Goal: Task Accomplishment & Management: Manage account settings

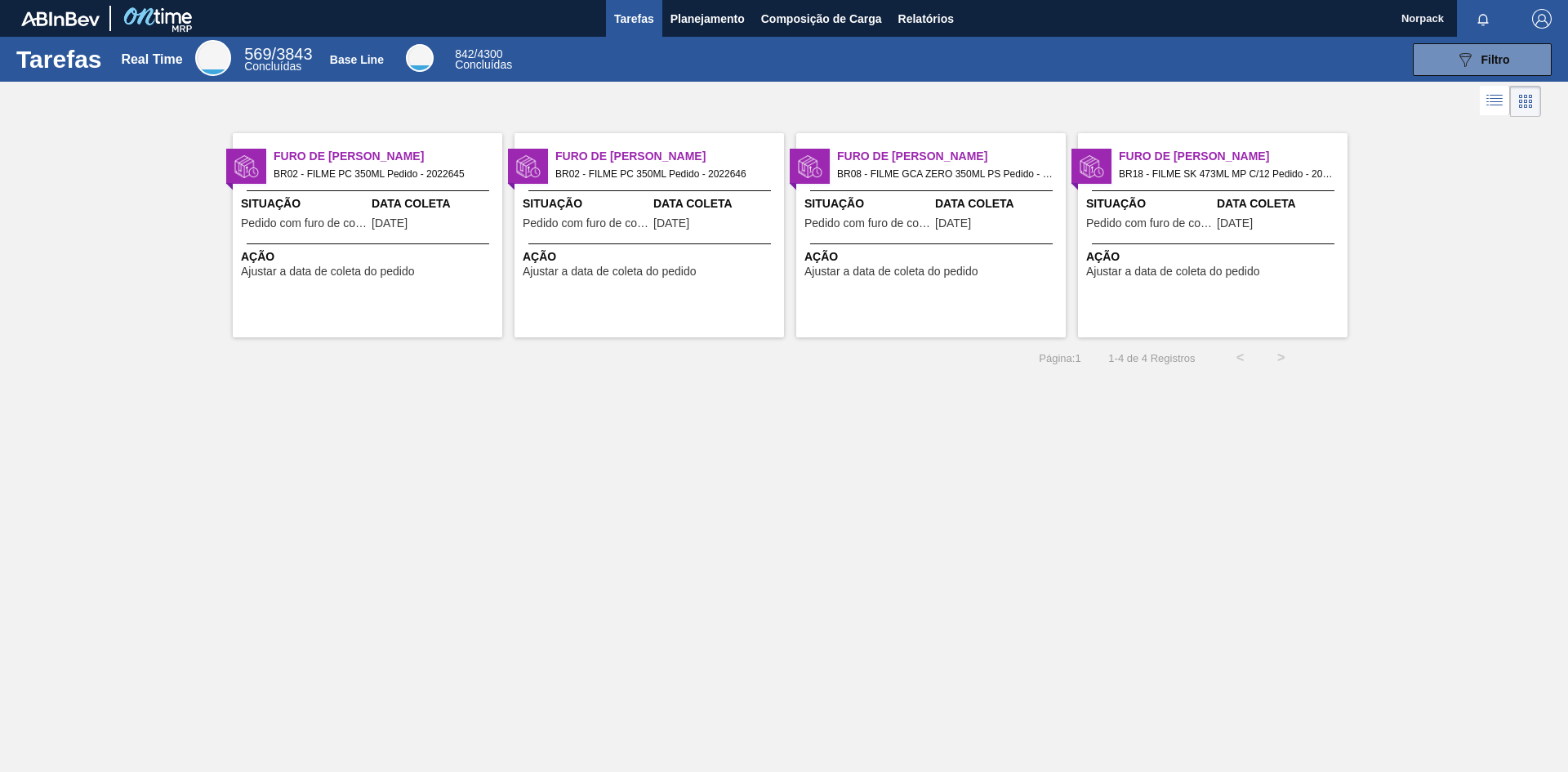
click at [365, 248] on span "Ação" at bounding box center [369, 256] width 257 height 17
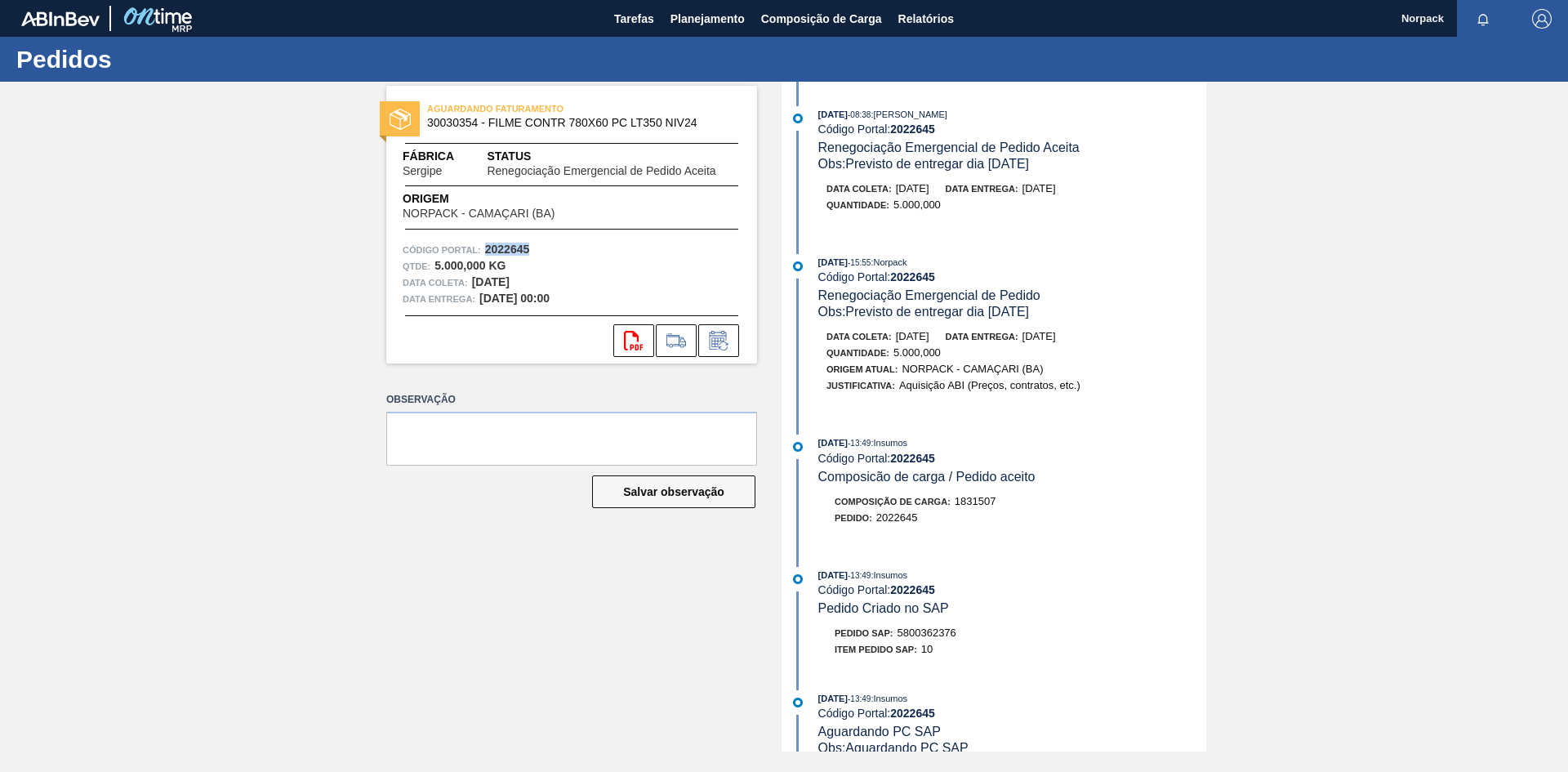
drag, startPoint x: 486, startPoint y: 247, endPoint x: 546, endPoint y: 245, distance: 60.0
click at [546, 245] on div "Código Portal: 2022645" at bounding box center [571, 250] width 339 height 16
copy strong "2022645"
click at [670, 383] on div "AGUARDANDO FATURAMENTO 30030354 - FILME CONTR 780X60 PC LT350 NIV24 Fábrica Ser…" at bounding box center [560, 416] width 395 height 670
click at [725, 339] on icon at bounding box center [719, 340] width 26 height 20
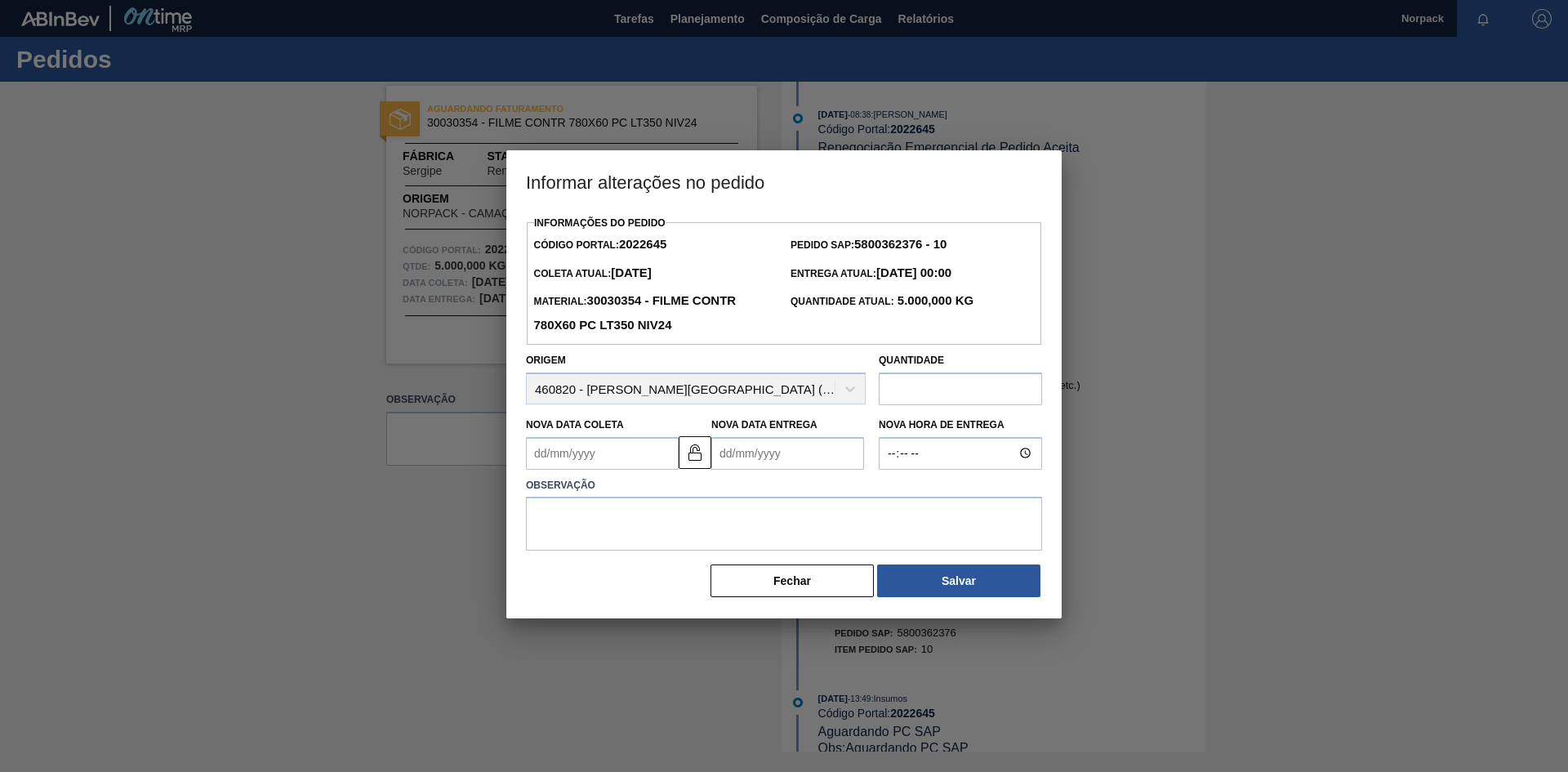
click at [623, 452] on Coleta2022645 "Nova Data Coleta" at bounding box center [602, 453] width 153 height 33
type Coleta2022645 "[DATE]"
click at [740, 466] on Entrega2022645 "Nova Data Entrega" at bounding box center [787, 453] width 153 height 33
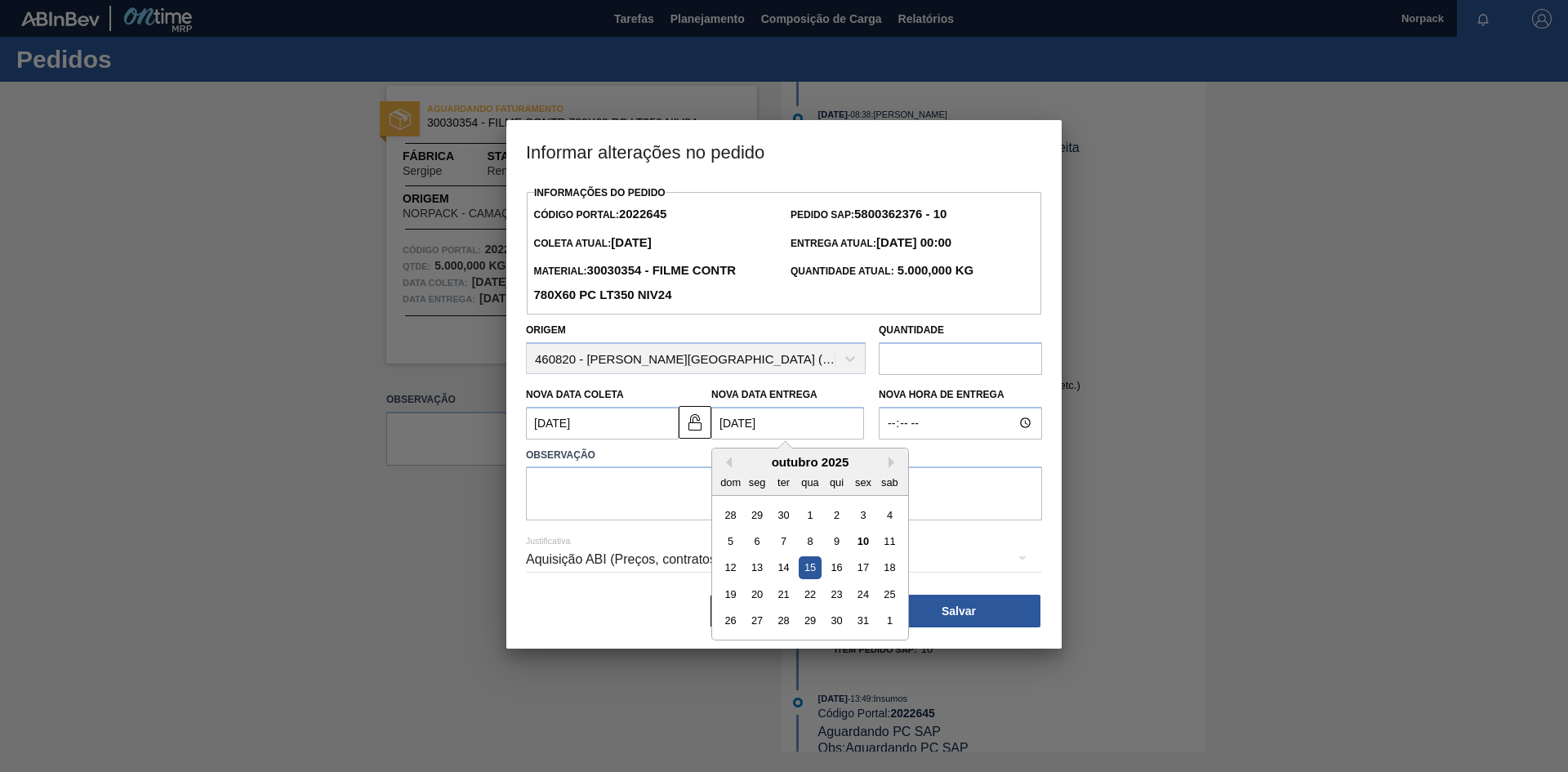
type Entrega2022645 "[DATE]"
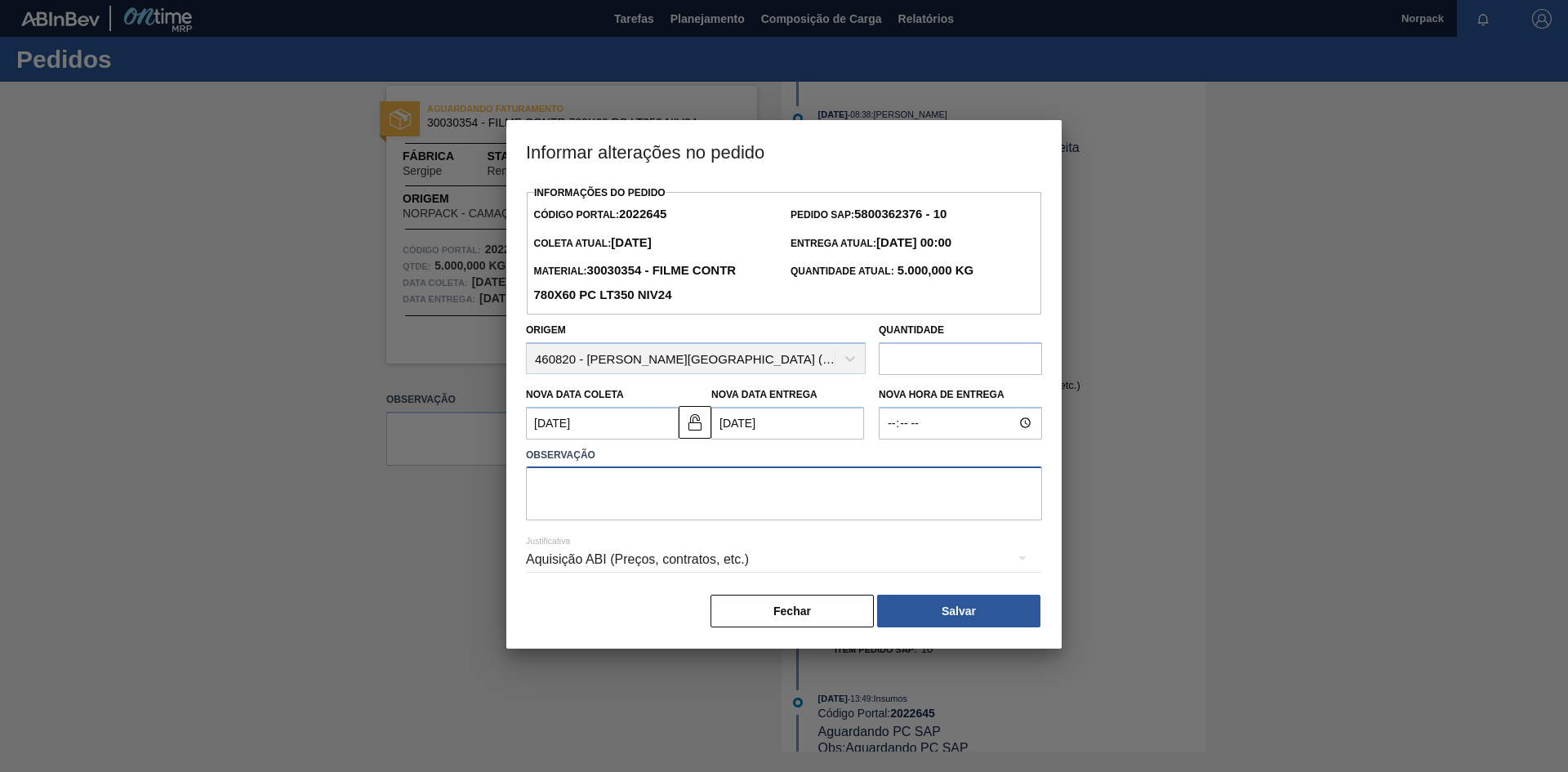
click at [536, 501] on textarea at bounding box center [784, 494] width 516 height 54
drag, startPoint x: 742, startPoint y: 486, endPoint x: 487, endPoint y: 485, distance: 255.0
click at [487, 485] on div "Informar alterações no pedido Informações do Pedido Código Portal: 2022645 Pedi…" at bounding box center [784, 386] width 1568 height 772
type textarea "Previsto de entregar dia [DATE]"
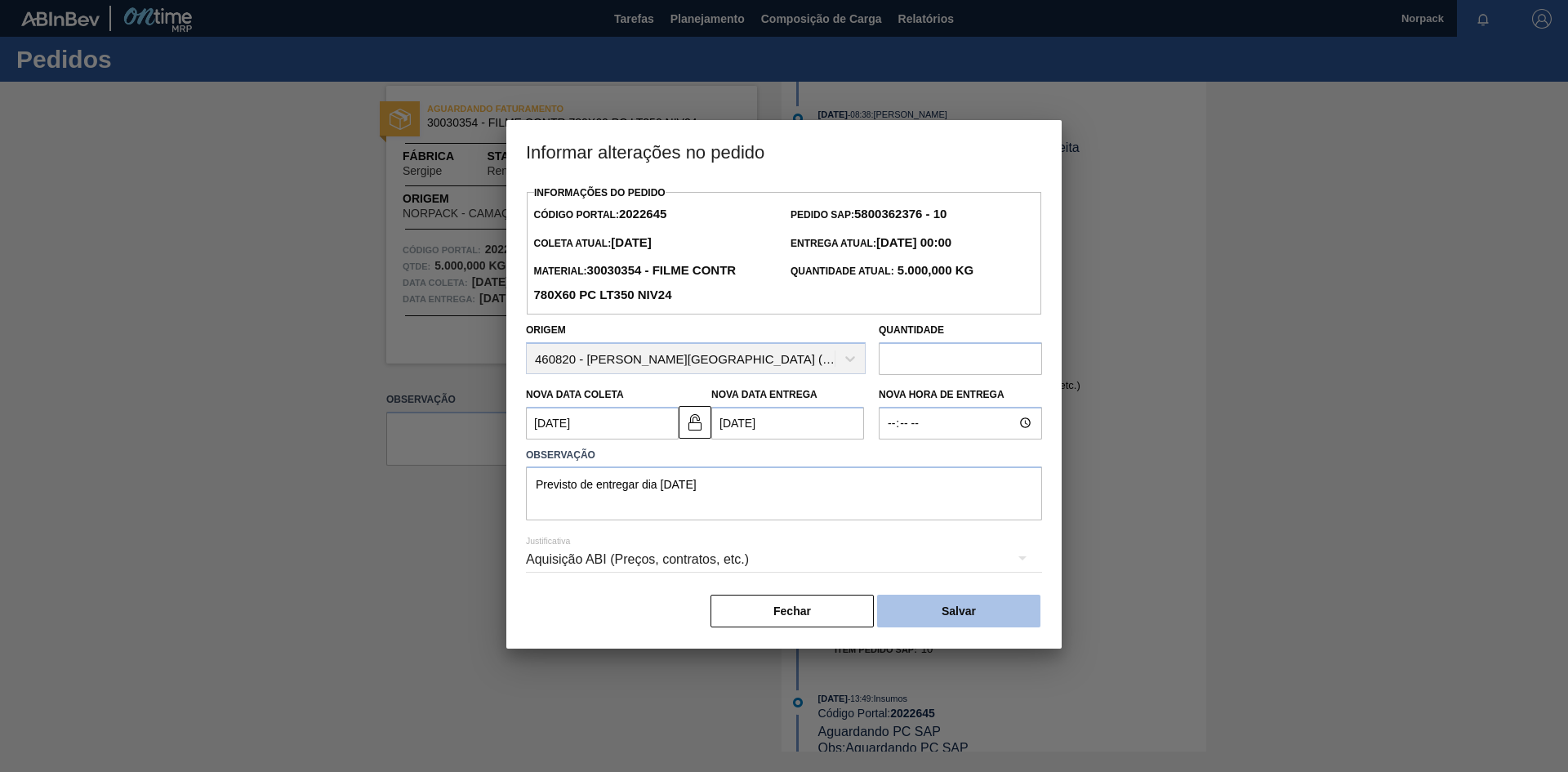
click at [961, 619] on button "Salvar" at bounding box center [959, 611] width 163 height 33
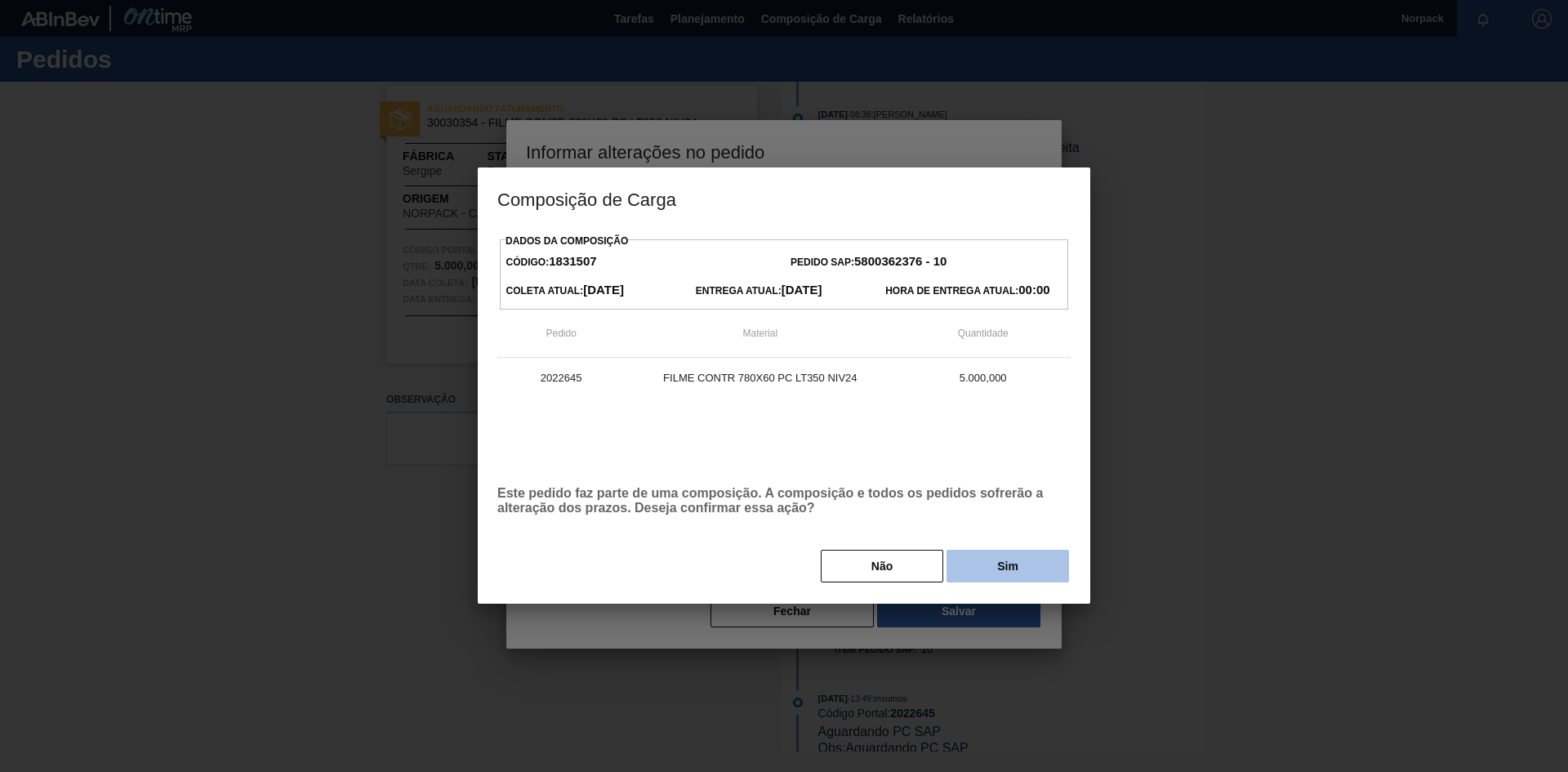
click at [995, 580] on button "Sim" at bounding box center [1008, 566] width 123 height 33
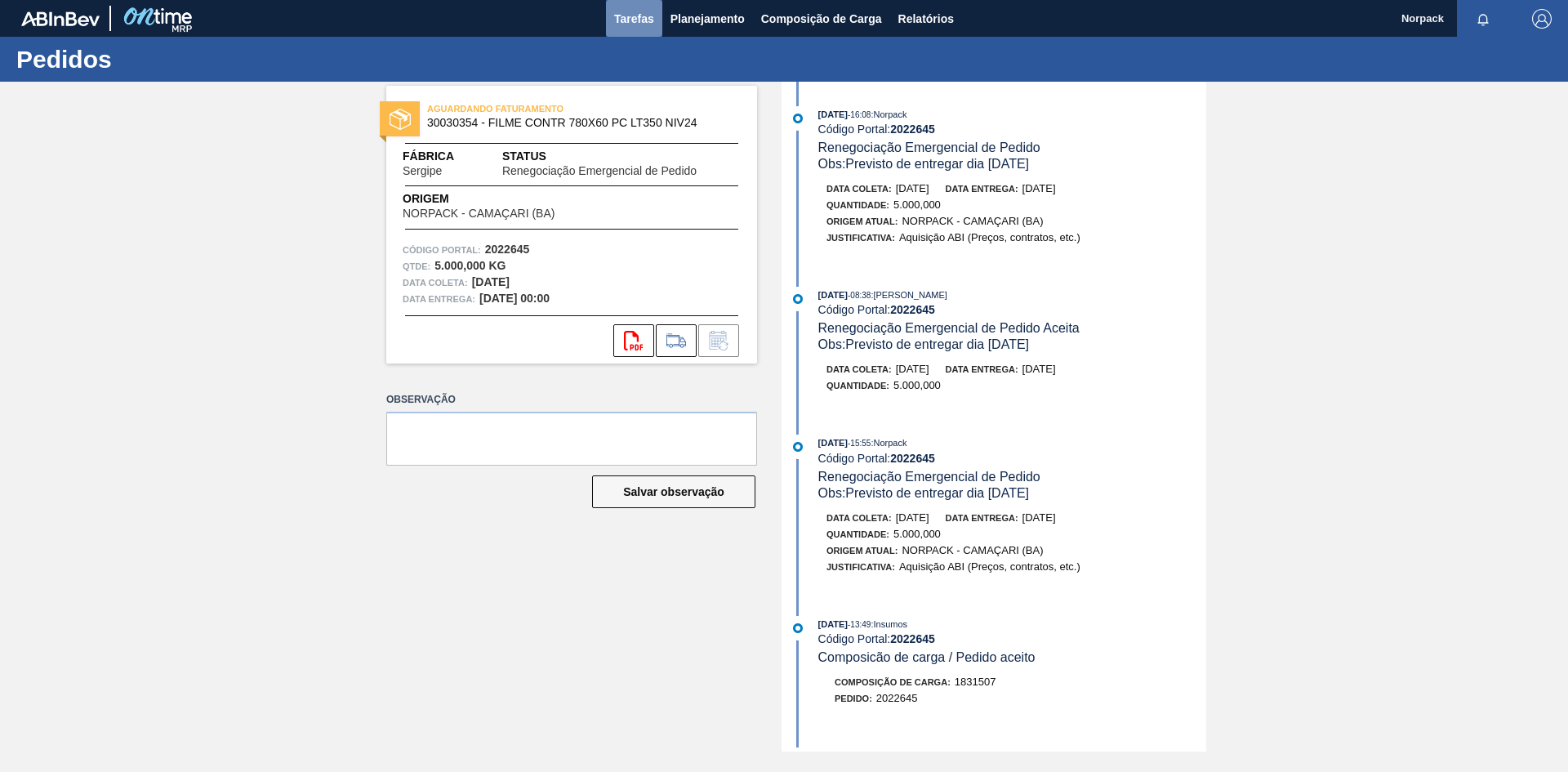
click at [643, 14] on span "Tarefas" at bounding box center [634, 19] width 40 height 20
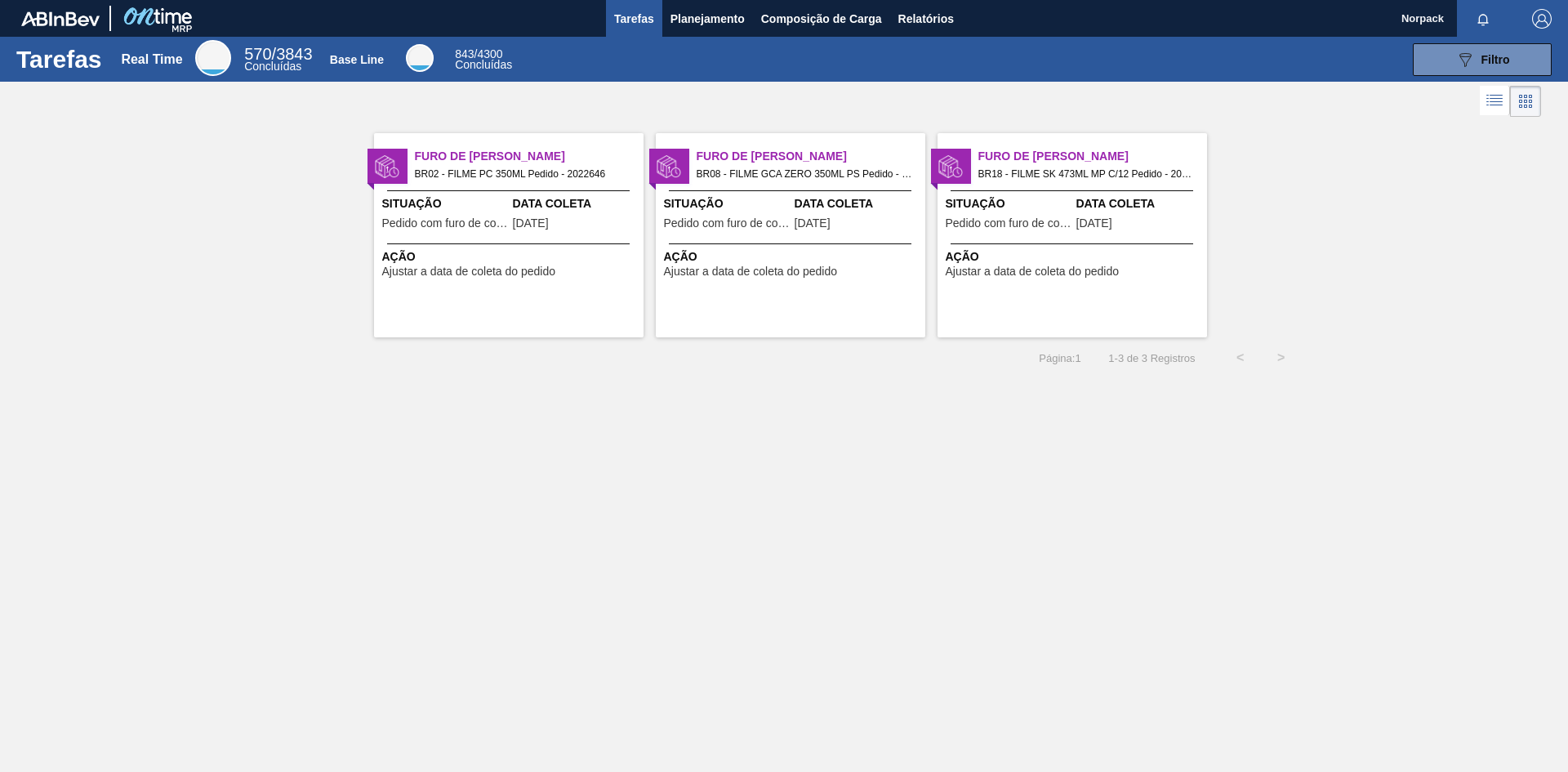
click at [505, 251] on span "Ação" at bounding box center [510, 256] width 257 height 17
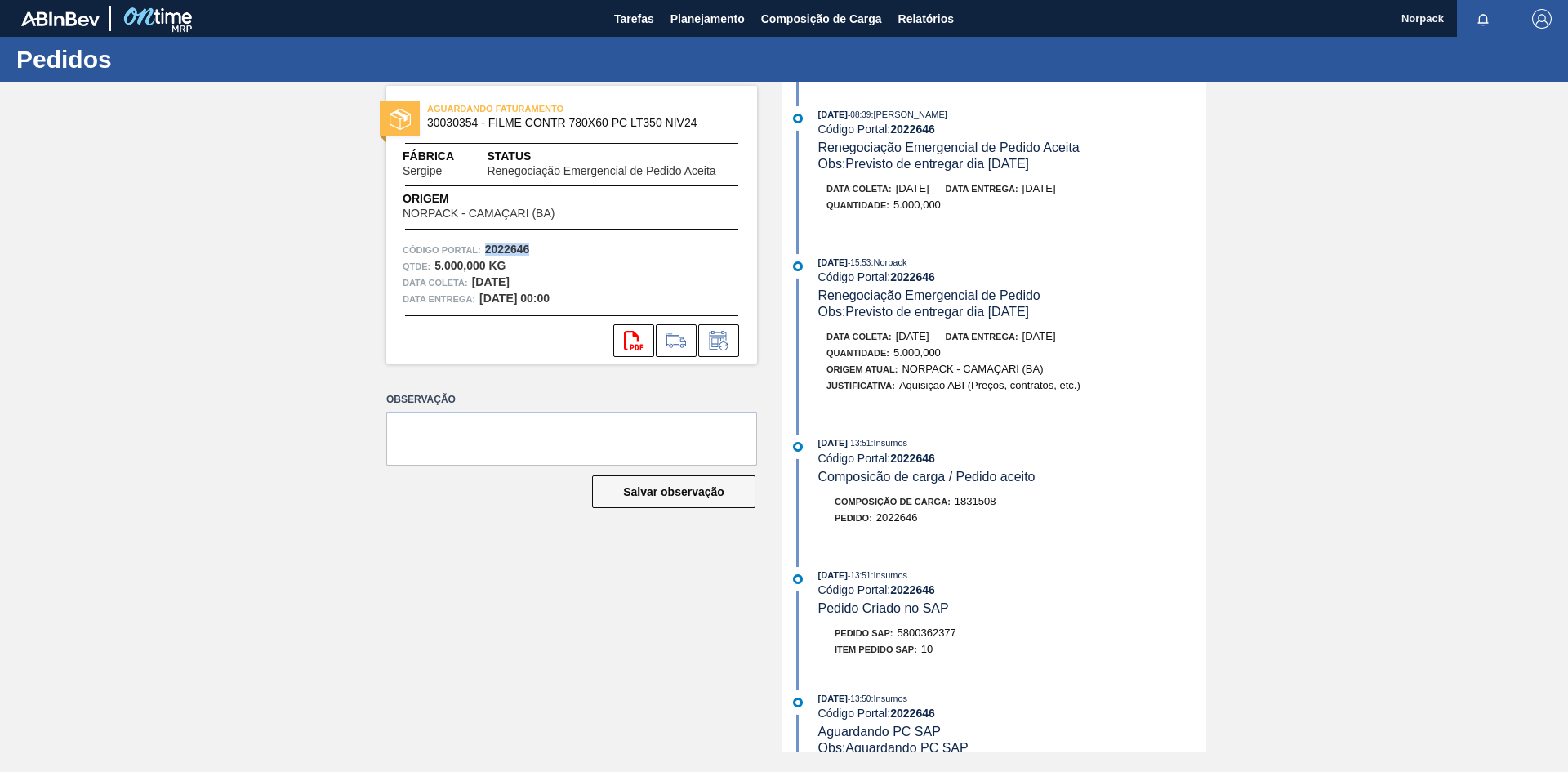
drag, startPoint x: 487, startPoint y: 247, endPoint x: 532, endPoint y: 249, distance: 45.0
click at [532, 249] on div "Código Portal: 2022646" at bounding box center [571, 250] width 339 height 16
copy strong "2022646"
click at [730, 348] on icon at bounding box center [719, 340] width 26 height 20
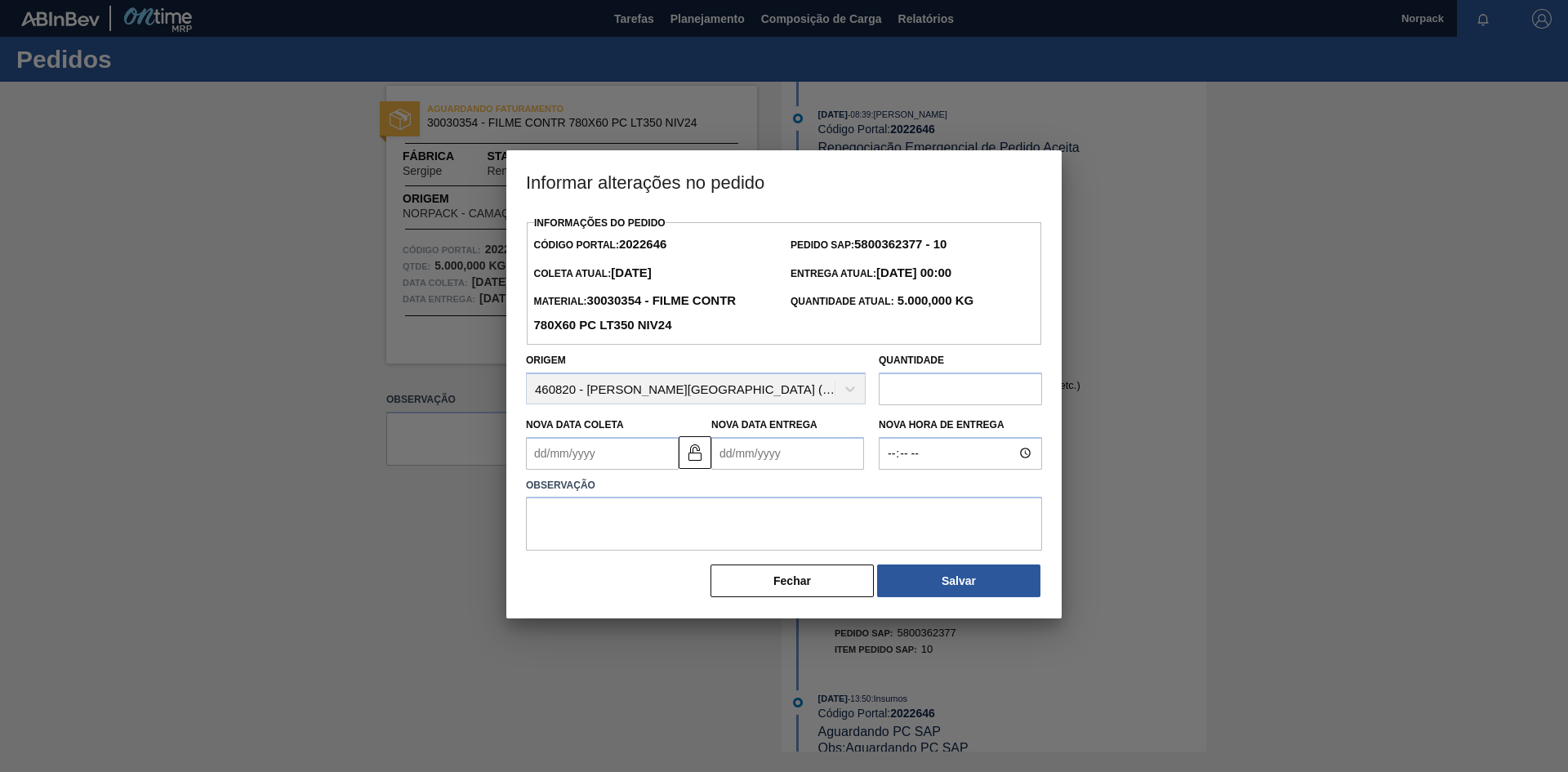
click at [669, 454] on Coleta2022646 "Nova Data Coleta" at bounding box center [602, 453] width 153 height 33
type Coleta2022646 "[DATE]"
click at [759, 458] on Entrega2022646 "Nova Data Entrega" at bounding box center [787, 453] width 153 height 33
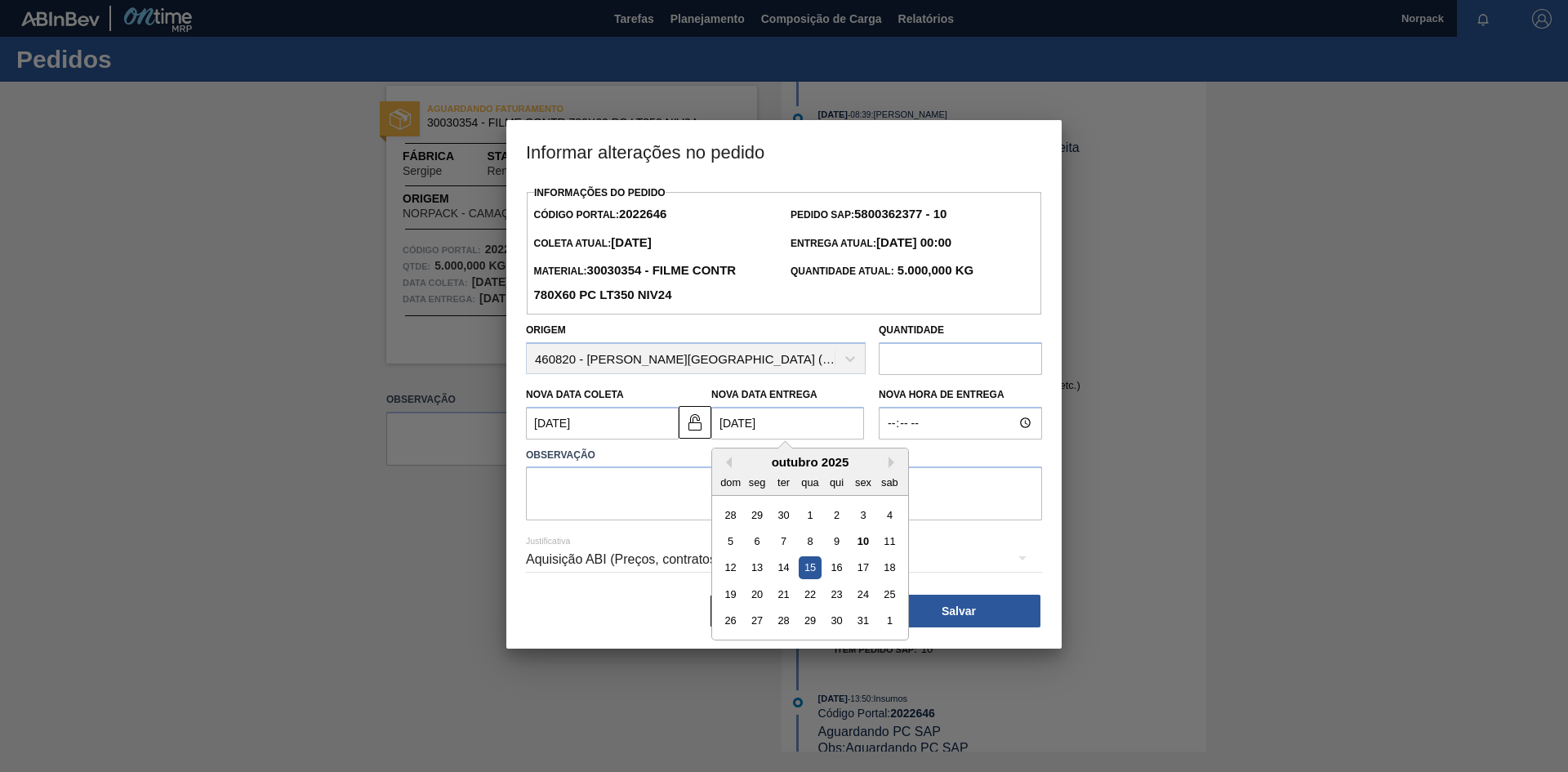
type Entrega2022646 "[DATE]"
click at [615, 490] on textarea at bounding box center [784, 494] width 516 height 54
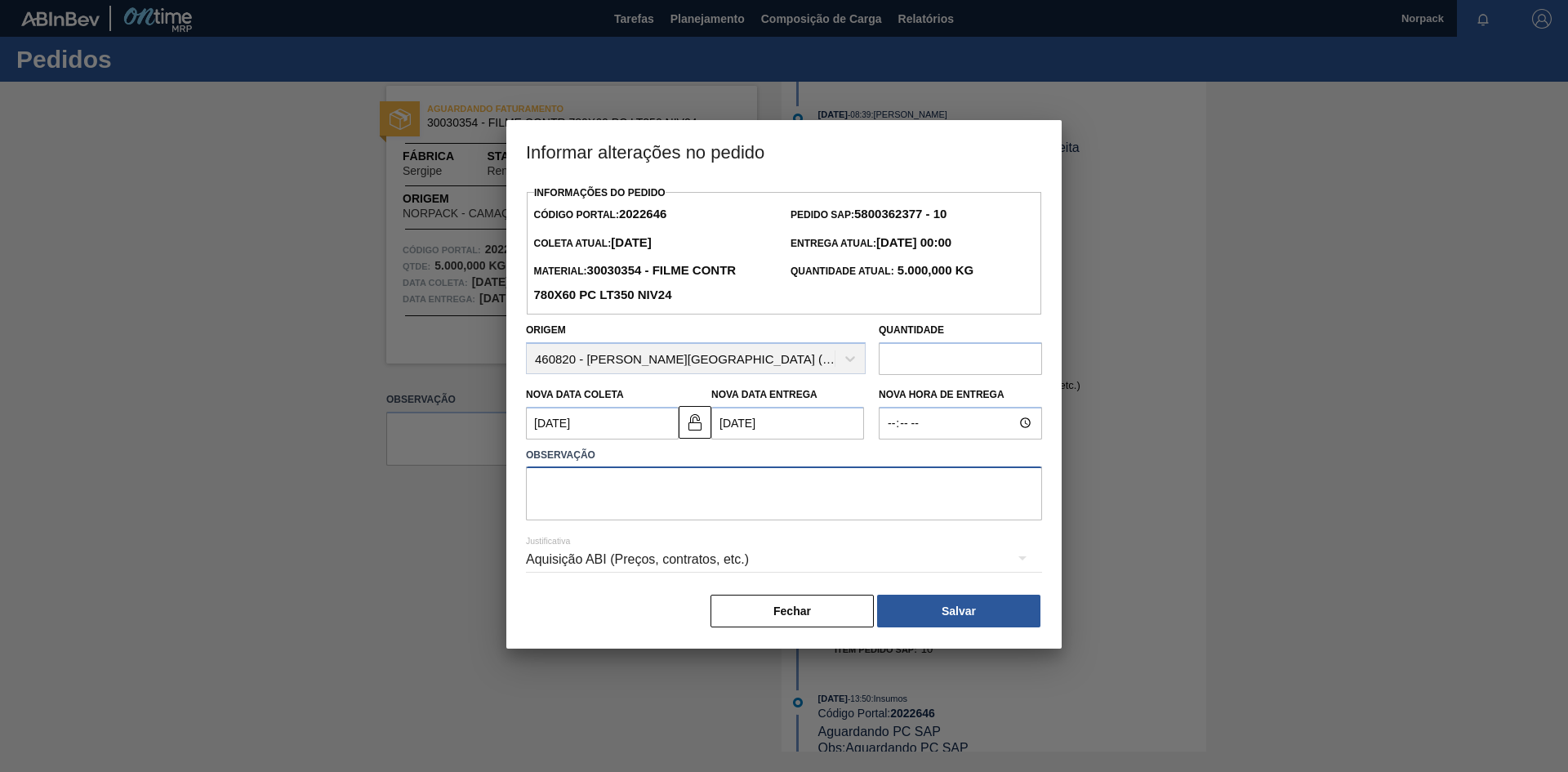
paste textarea "2022646"
drag, startPoint x: 650, startPoint y: 485, endPoint x: 406, endPoint y: 478, distance: 244.1
click at [406, 478] on div "Informar alterações no pedido Informações do Pedido Código Portal: 2022646 Pedi…" at bounding box center [784, 386] width 1568 height 772
type textarea "Previsto de entregar dia [DATE]"
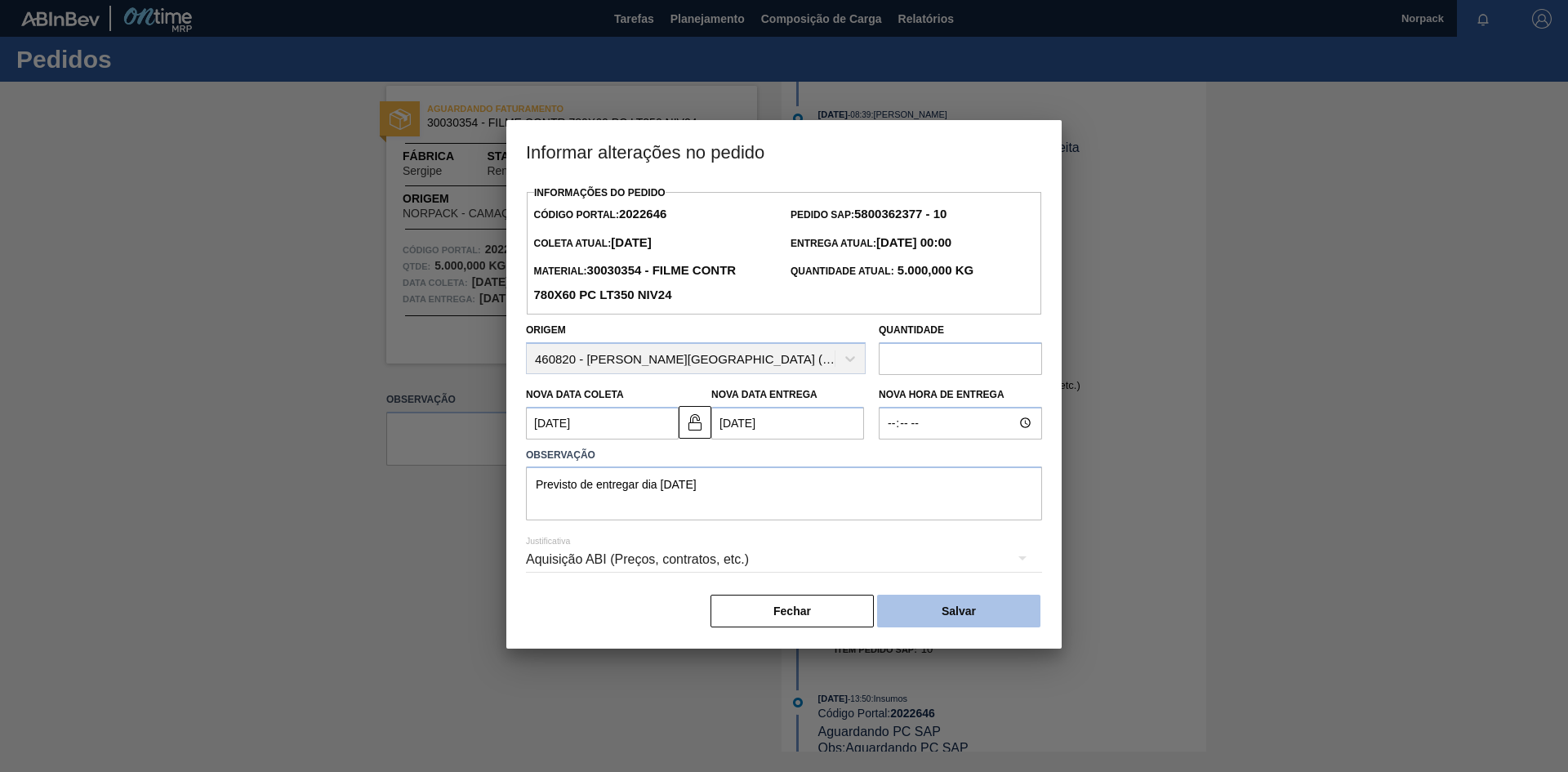
click at [923, 613] on button "Salvar" at bounding box center [959, 611] width 163 height 33
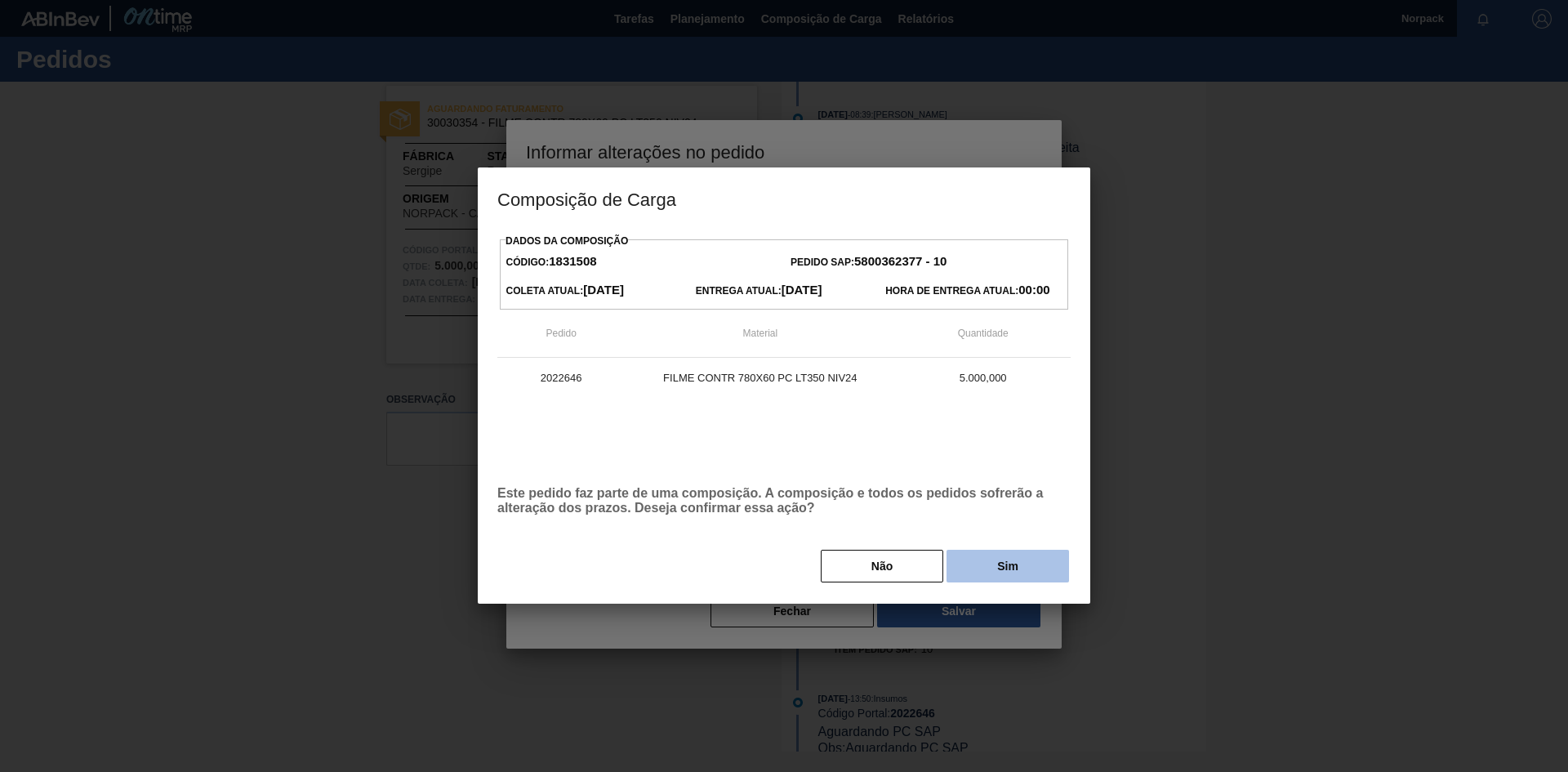
click at [982, 564] on button "Sim" at bounding box center [1008, 566] width 123 height 33
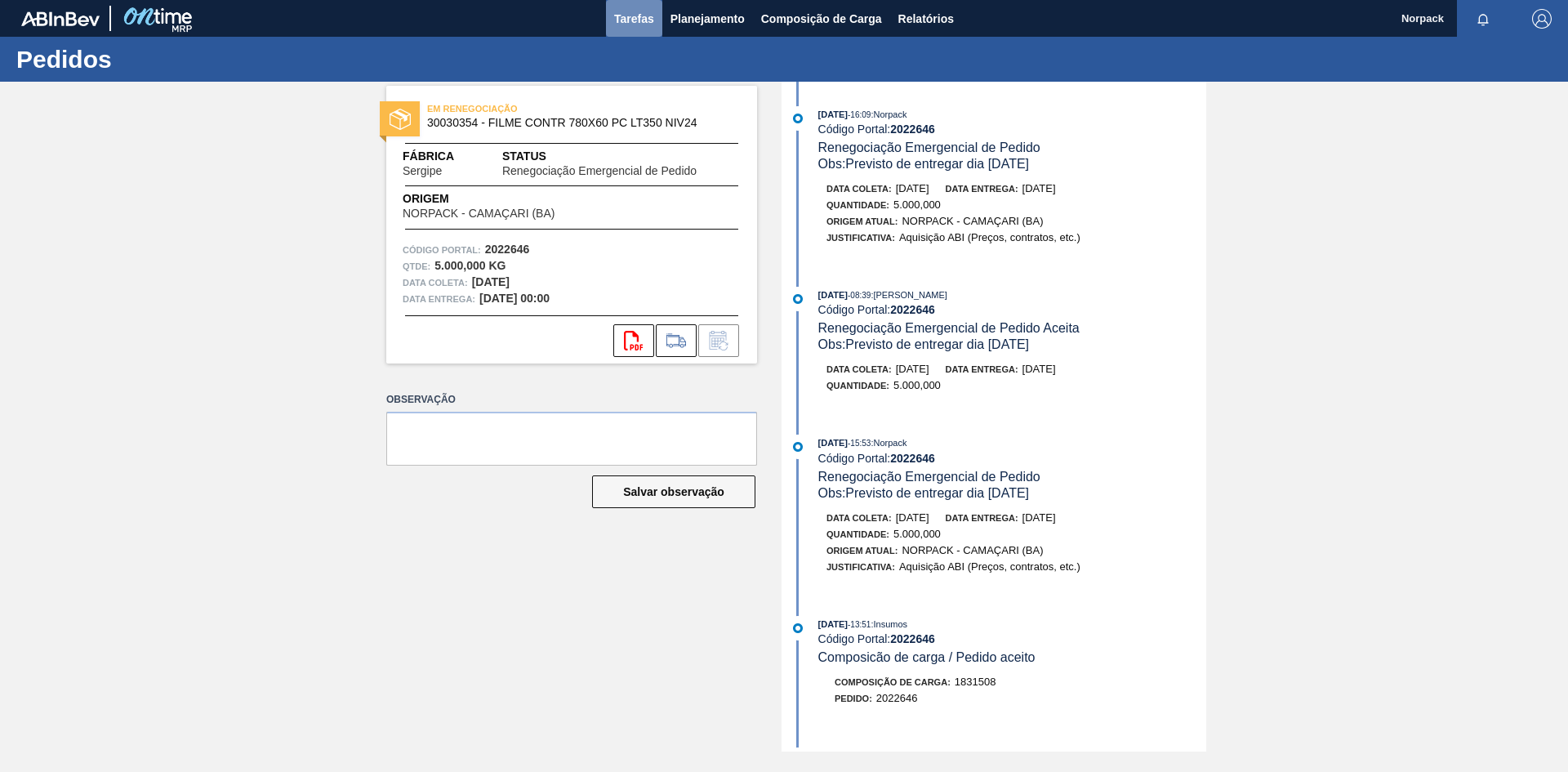
click at [627, 16] on span "Tarefas" at bounding box center [634, 19] width 40 height 20
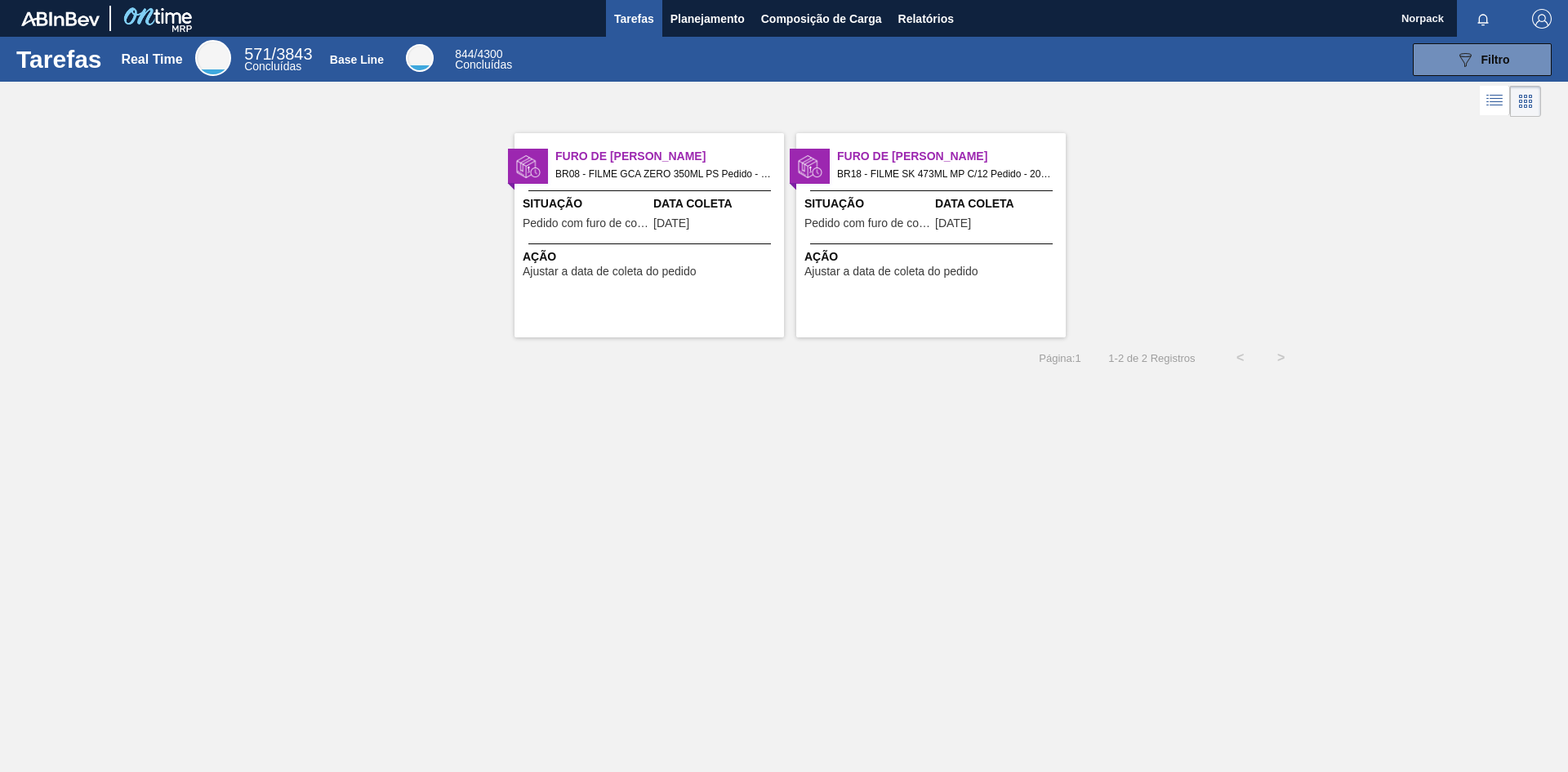
click at [633, 246] on div "Ação Ajustar a data de coleta do pedido" at bounding box center [649, 261] width 270 height 34
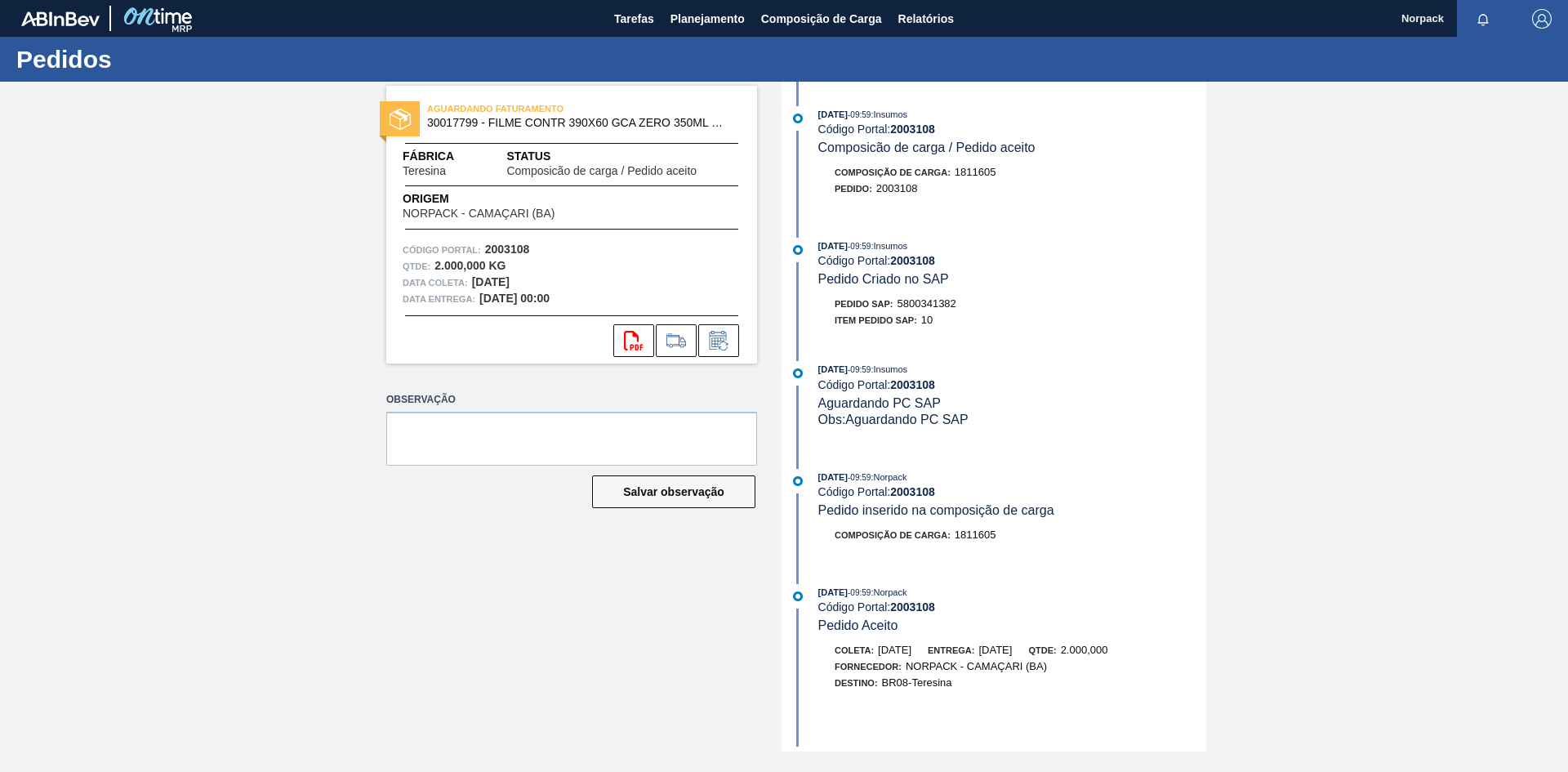
drag, startPoint x: 482, startPoint y: 249, endPoint x: 542, endPoint y: 254, distance: 60.2
click at [542, 254] on div "Código Portal: 2003108" at bounding box center [571, 250] width 339 height 16
click at [512, 246] on strong "2003108" at bounding box center [507, 249] width 45 height 13
click at [485, 245] on strong "2003108" at bounding box center [507, 249] width 45 height 13
drag, startPoint x: 543, startPoint y: 245, endPoint x: 479, endPoint y: 253, distance: 64.5
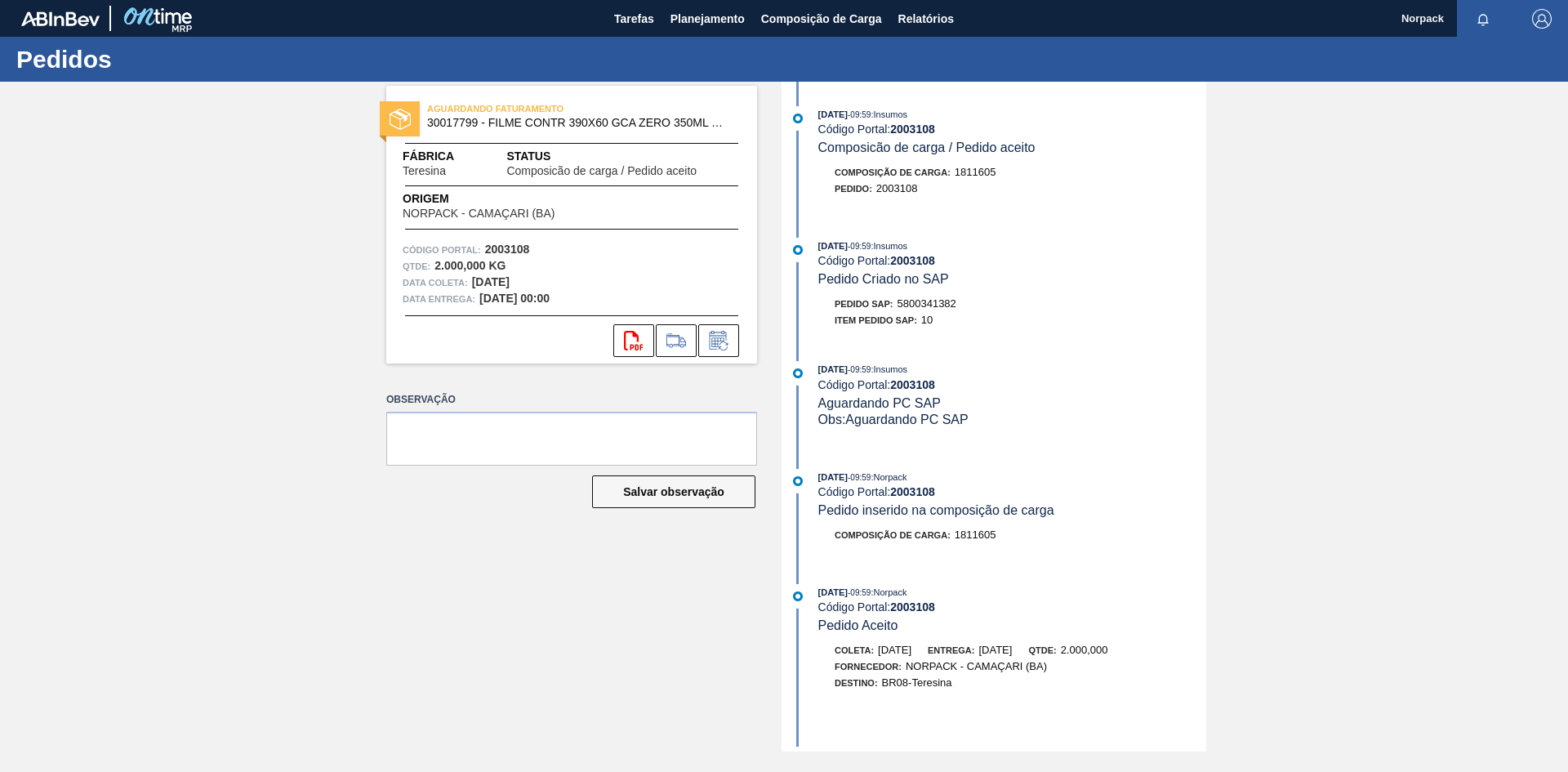
click at [479, 253] on div "Código Portal: 2003108" at bounding box center [571, 250] width 339 height 16
copy div "Código Portal: 2003108"
click at [634, 262] on div "Qtde : 2.000,000 KG" at bounding box center [571, 266] width 339 height 16
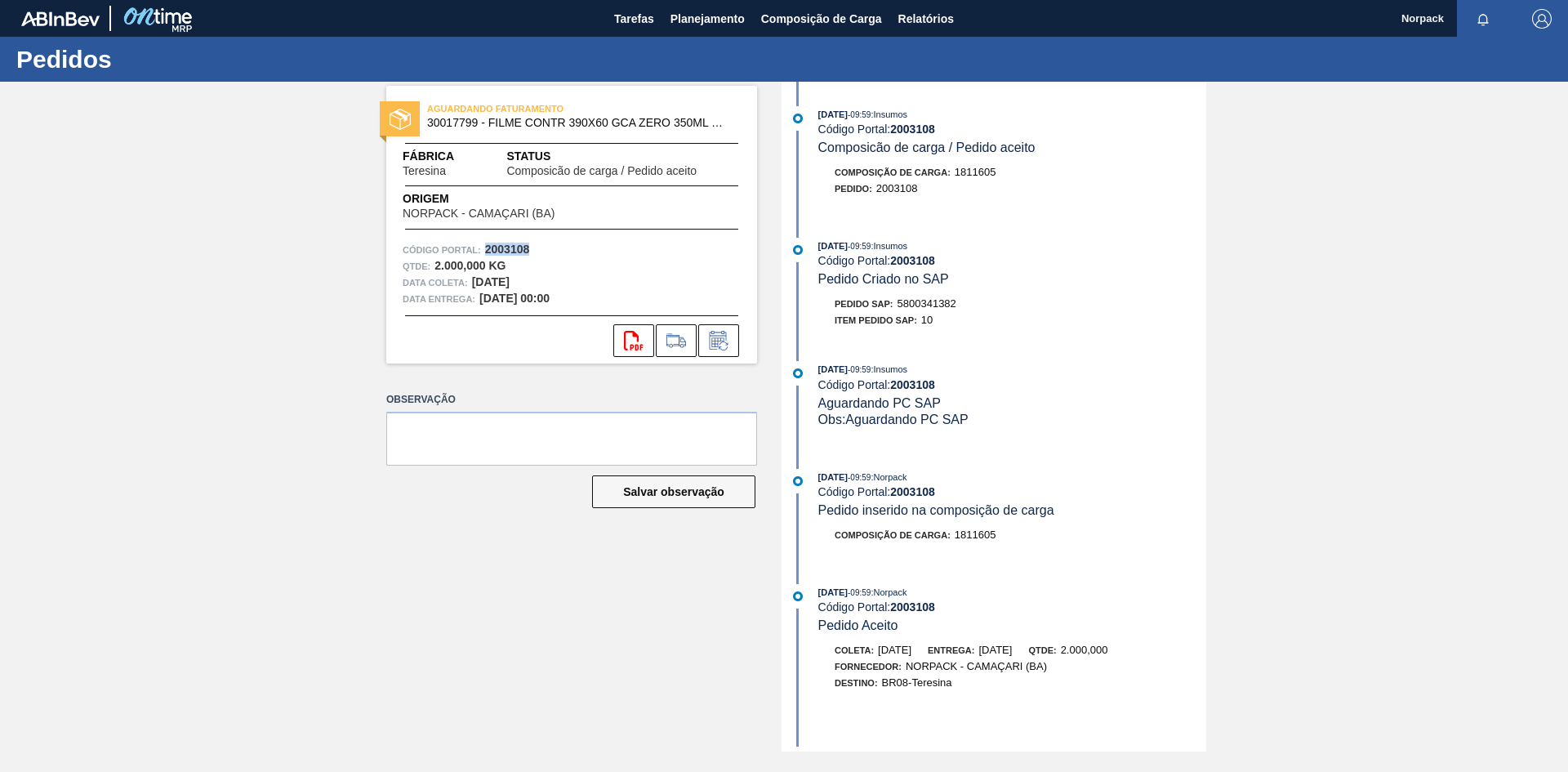
drag, startPoint x: 484, startPoint y: 246, endPoint x: 544, endPoint y: 246, distance: 60.0
click at [544, 246] on div "Código Portal: 2003108" at bounding box center [571, 250] width 339 height 16
copy strong "2003108"
click at [732, 346] on button at bounding box center [719, 340] width 41 height 33
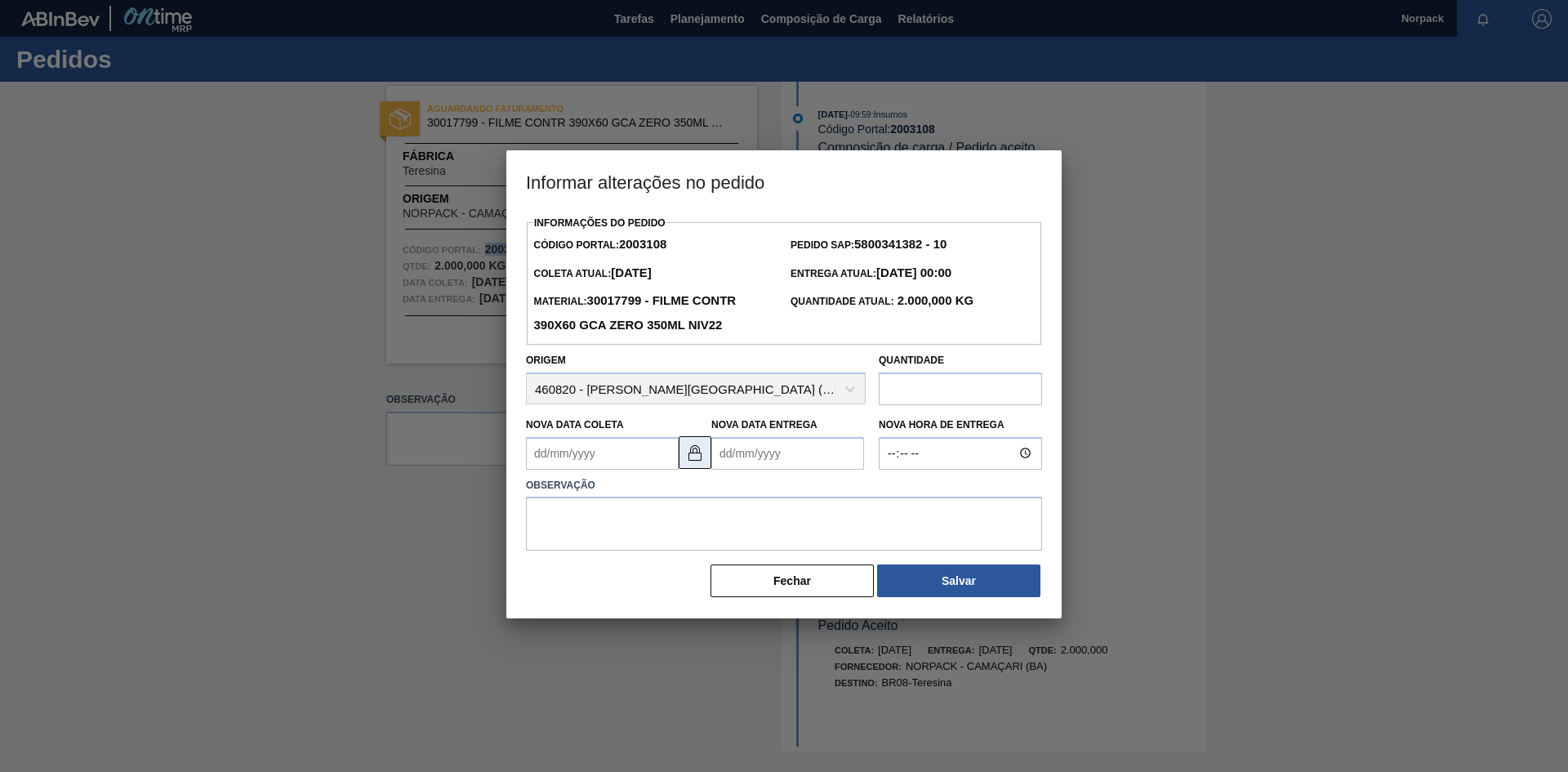
click at [704, 458] on img at bounding box center [695, 452] width 20 height 20
click at [622, 467] on Coleta2003108 "Nova Data Coleta" at bounding box center [602, 453] width 153 height 33
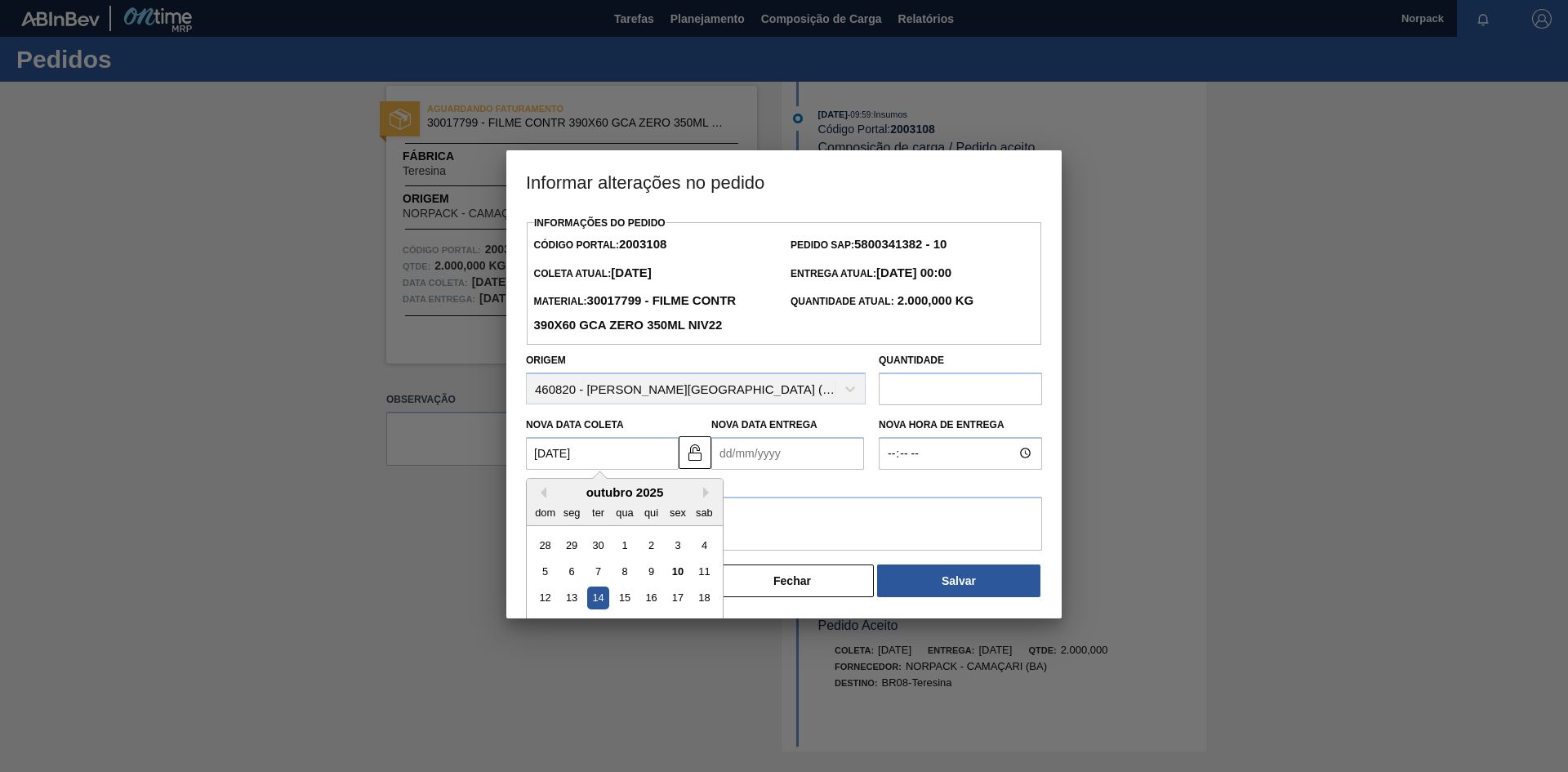
type Coleta2003108 "[DATE]"
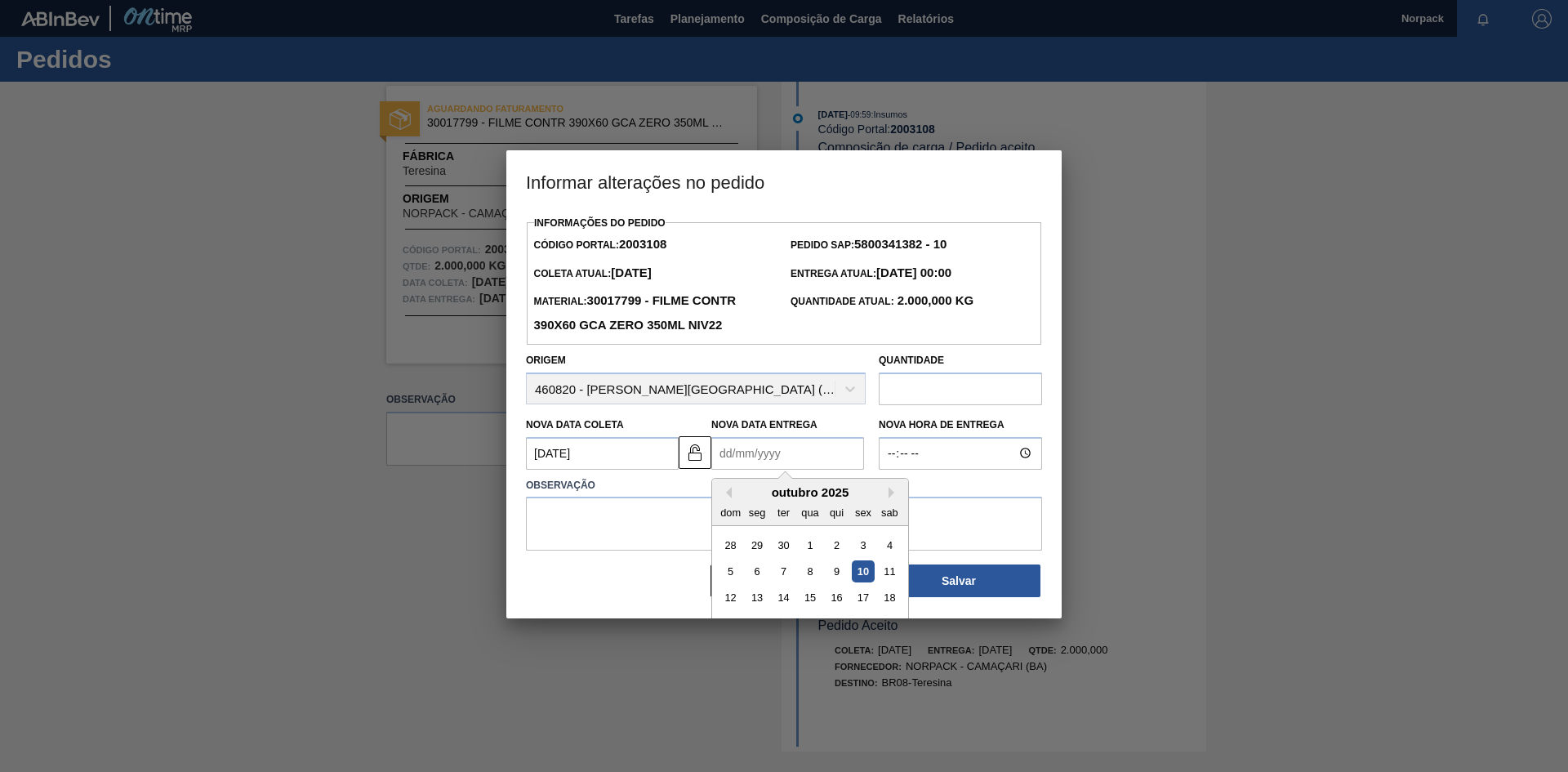
click at [824, 468] on Entrega2003108 "Nova Data Entrega" at bounding box center [787, 453] width 153 height 33
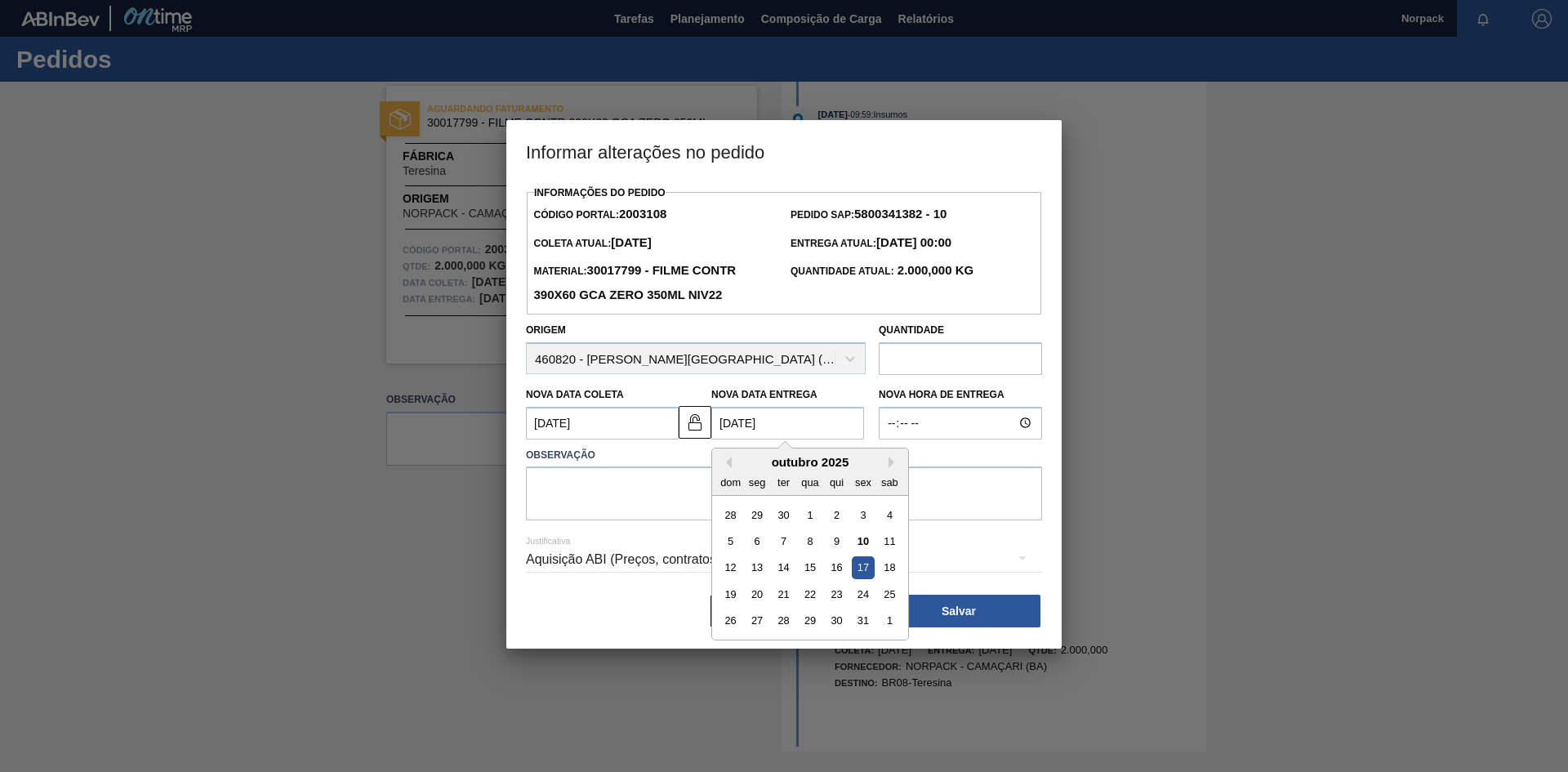
type Entrega2003108 "[DATE]"
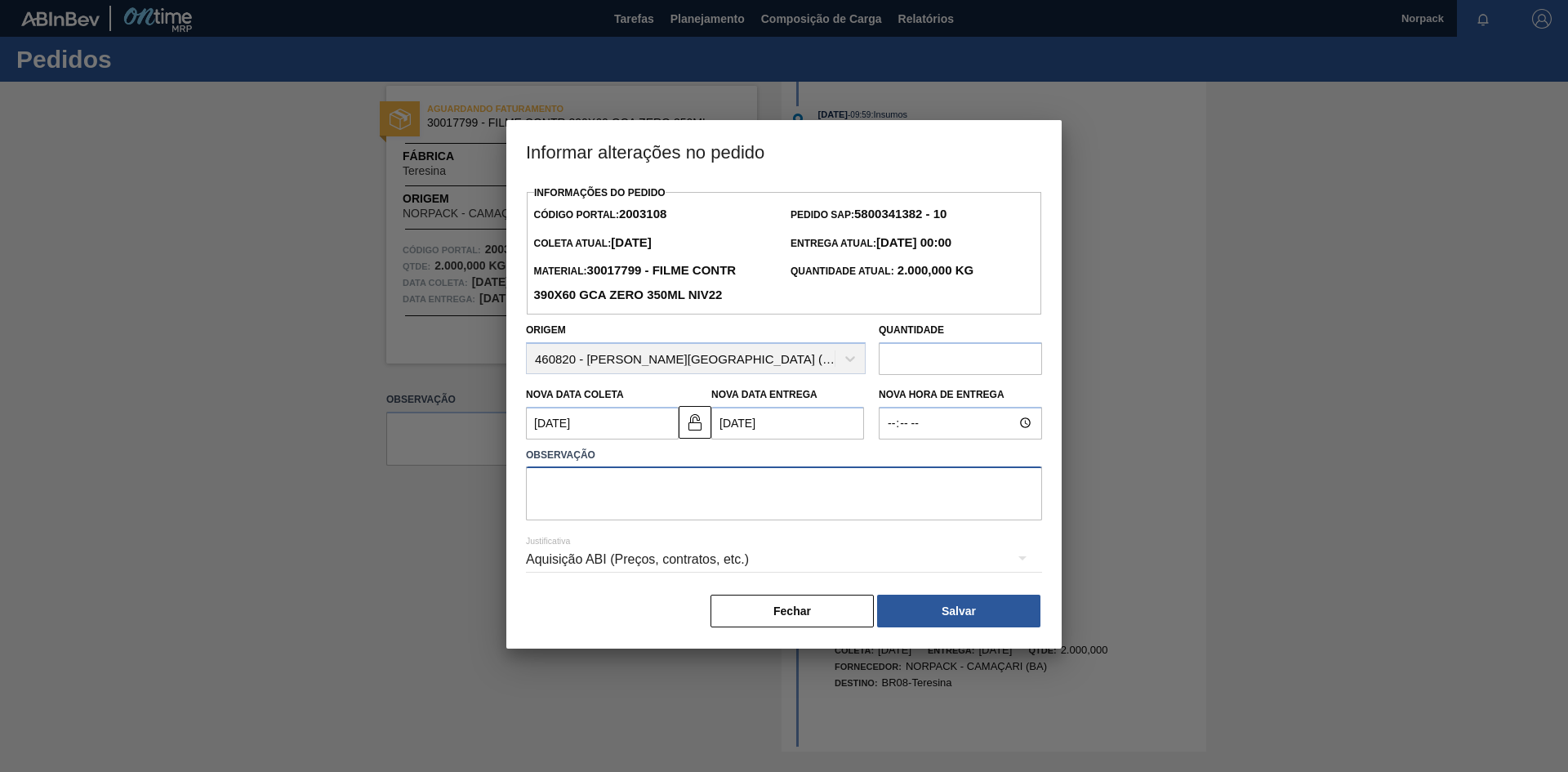
click at [646, 490] on textarea at bounding box center [784, 494] width 516 height 54
type textarea "p"
type textarea "Previsão de entregar dia [DATE]"
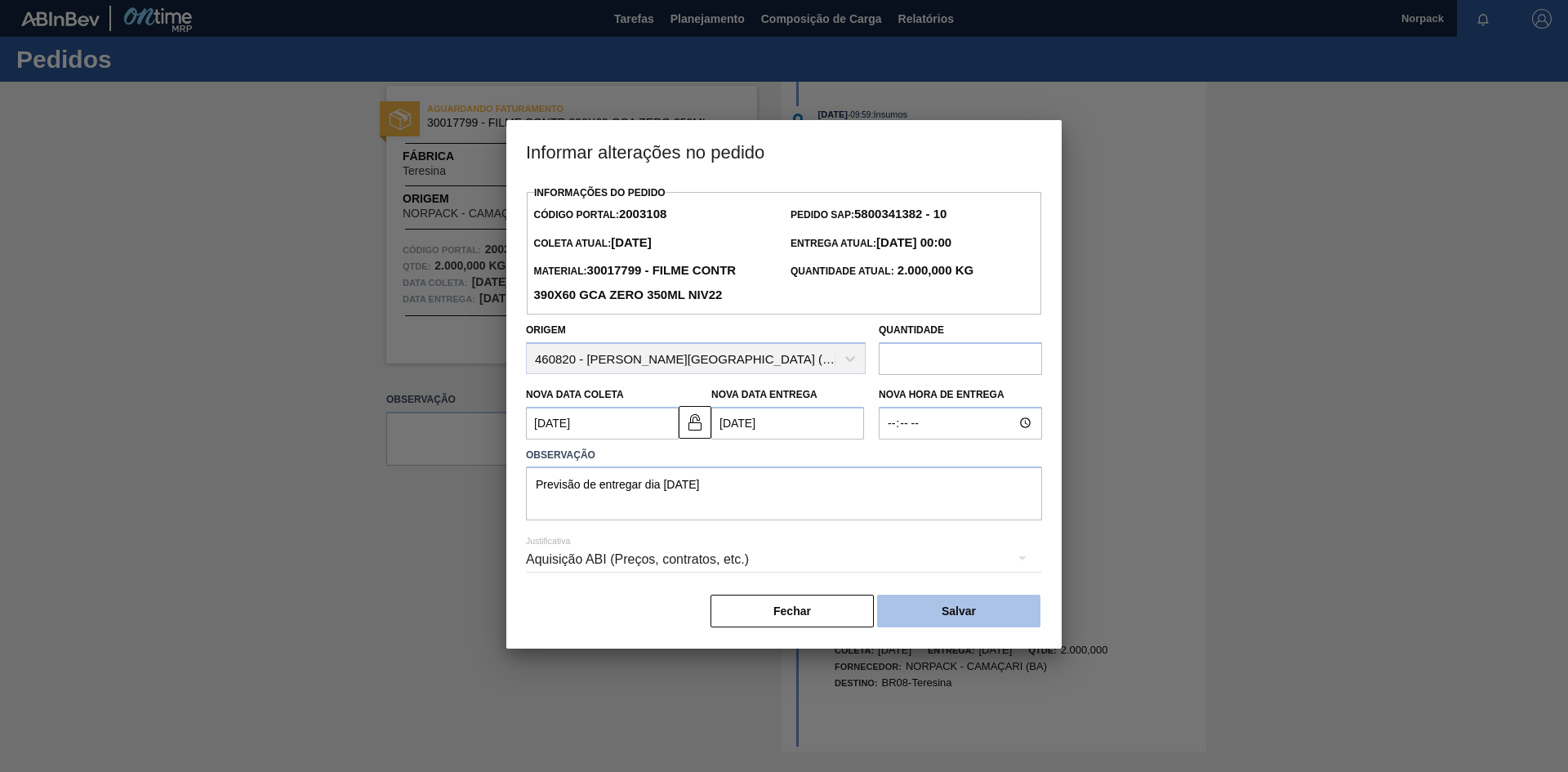
click at [958, 609] on button "Salvar" at bounding box center [959, 611] width 163 height 33
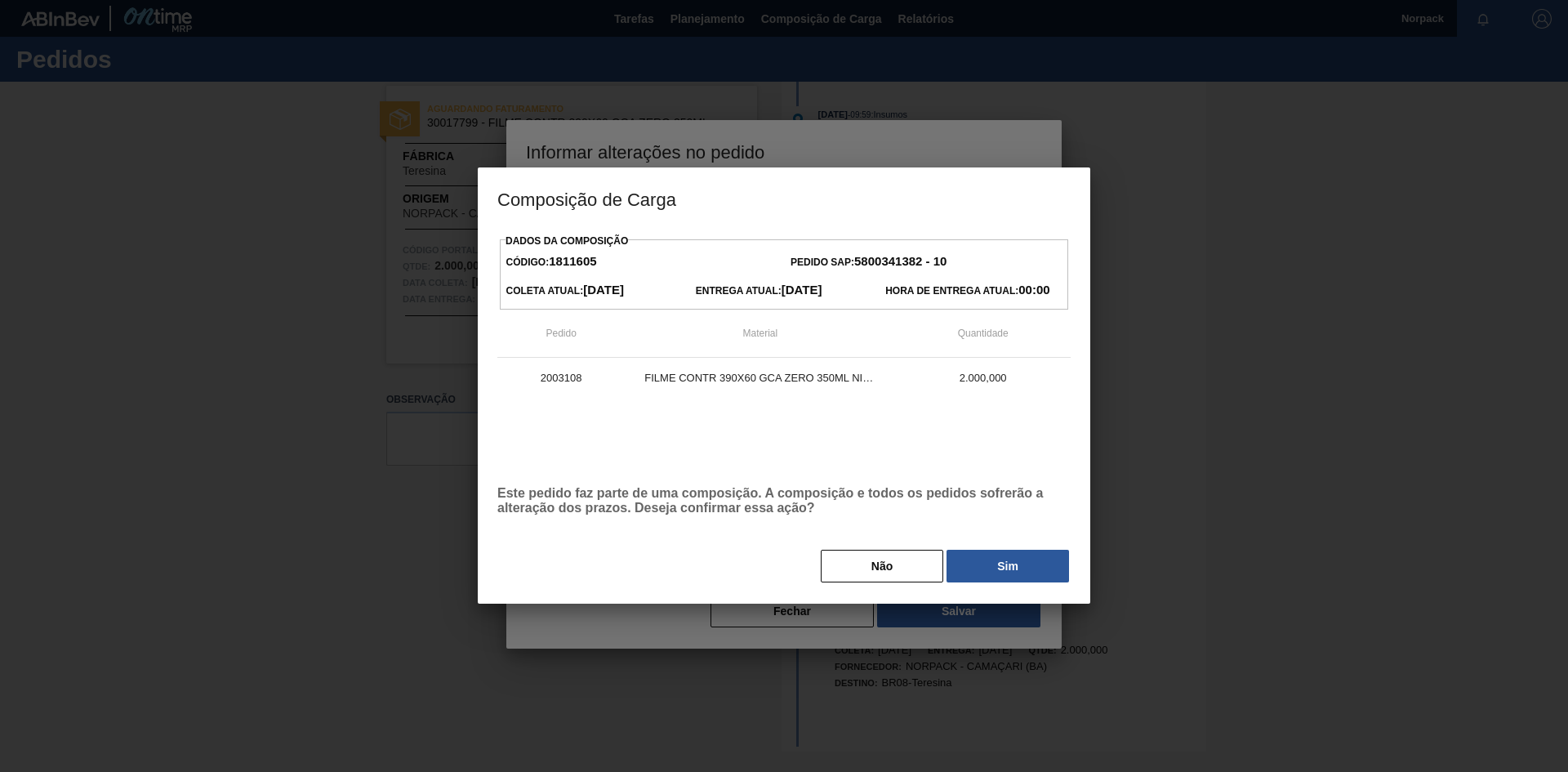
click at [1016, 564] on button "Sim" at bounding box center [1008, 566] width 123 height 33
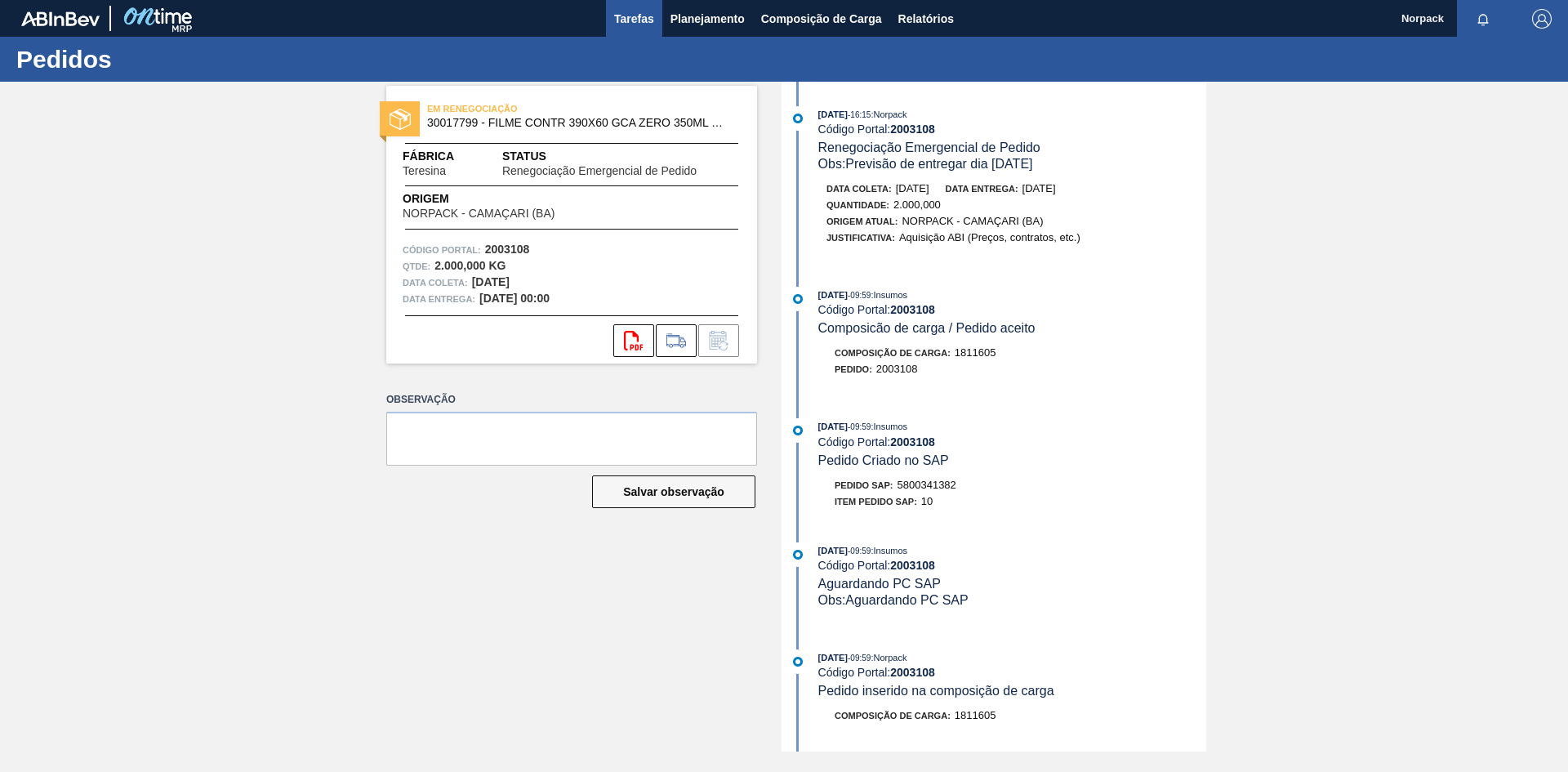
click at [624, 14] on span "Tarefas" at bounding box center [634, 19] width 40 height 20
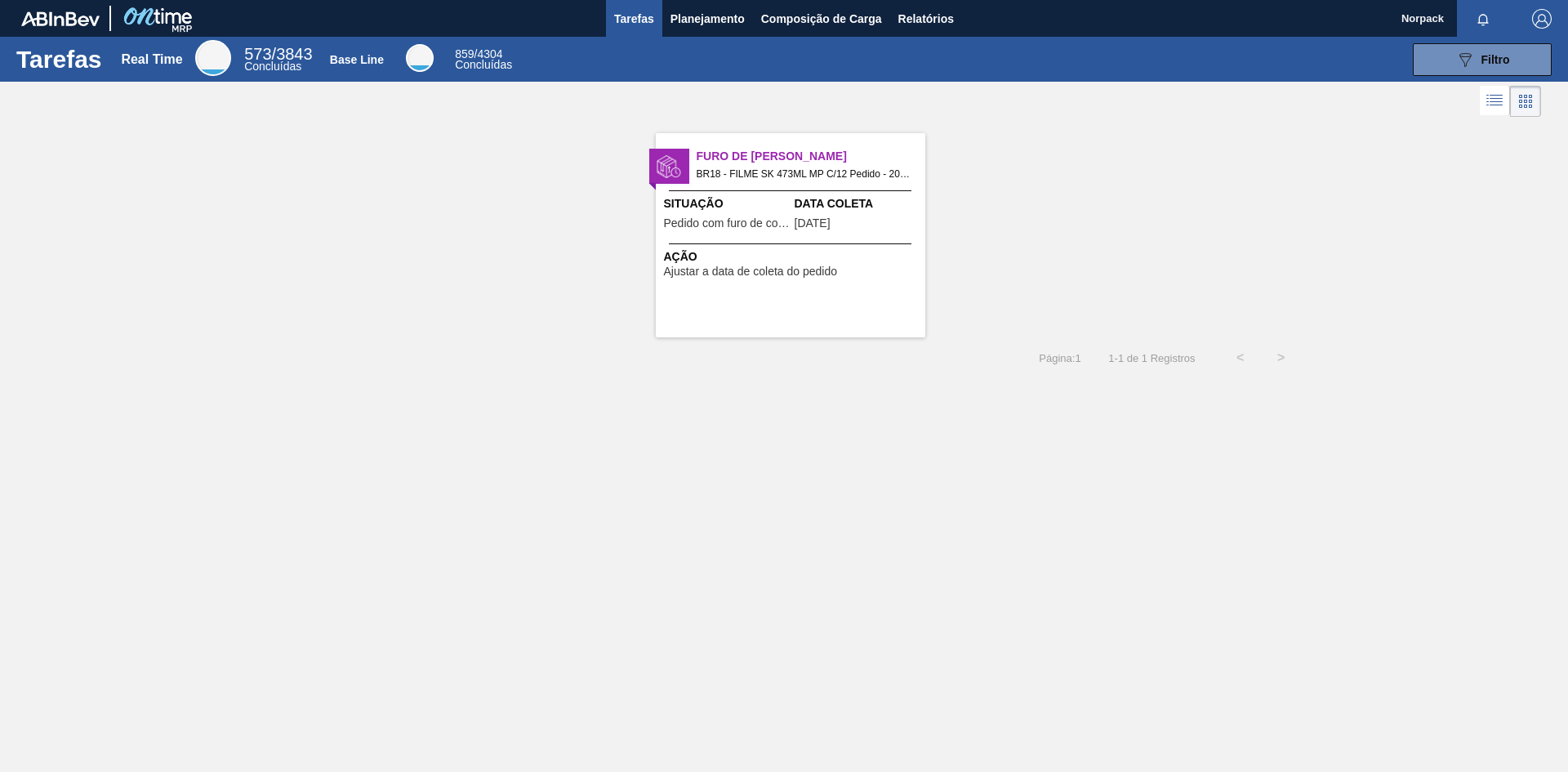
click at [744, 219] on span "Pedido com furo de coleta" at bounding box center [728, 224] width 126 height 13
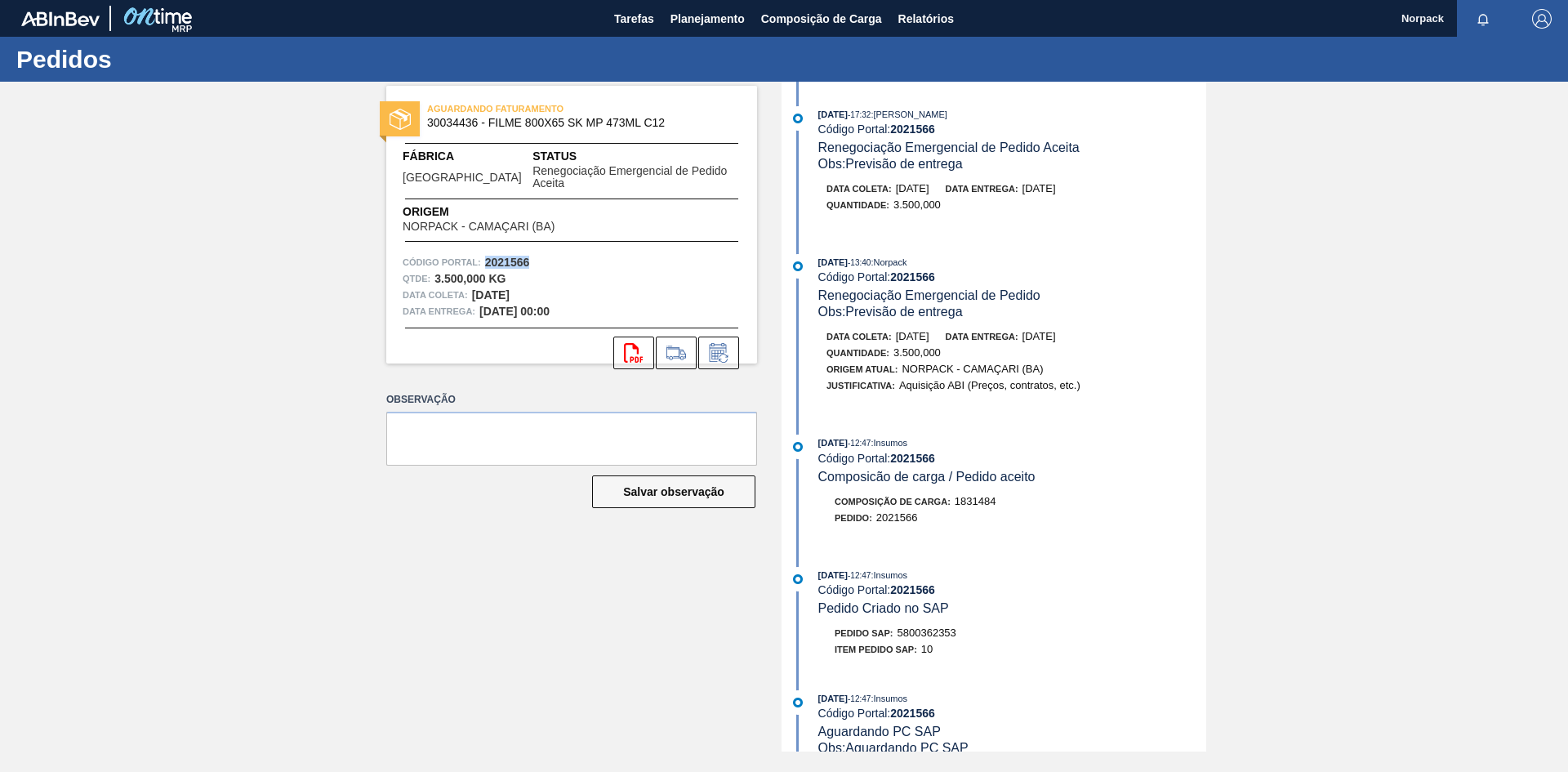
drag, startPoint x: 487, startPoint y: 249, endPoint x: 538, endPoint y: 249, distance: 51.0
click at [538, 254] on div "Código Portal: 2021566" at bounding box center [571, 262] width 339 height 16
copy strong "2021566"
click at [718, 350] on icon at bounding box center [718, 355] width 13 height 10
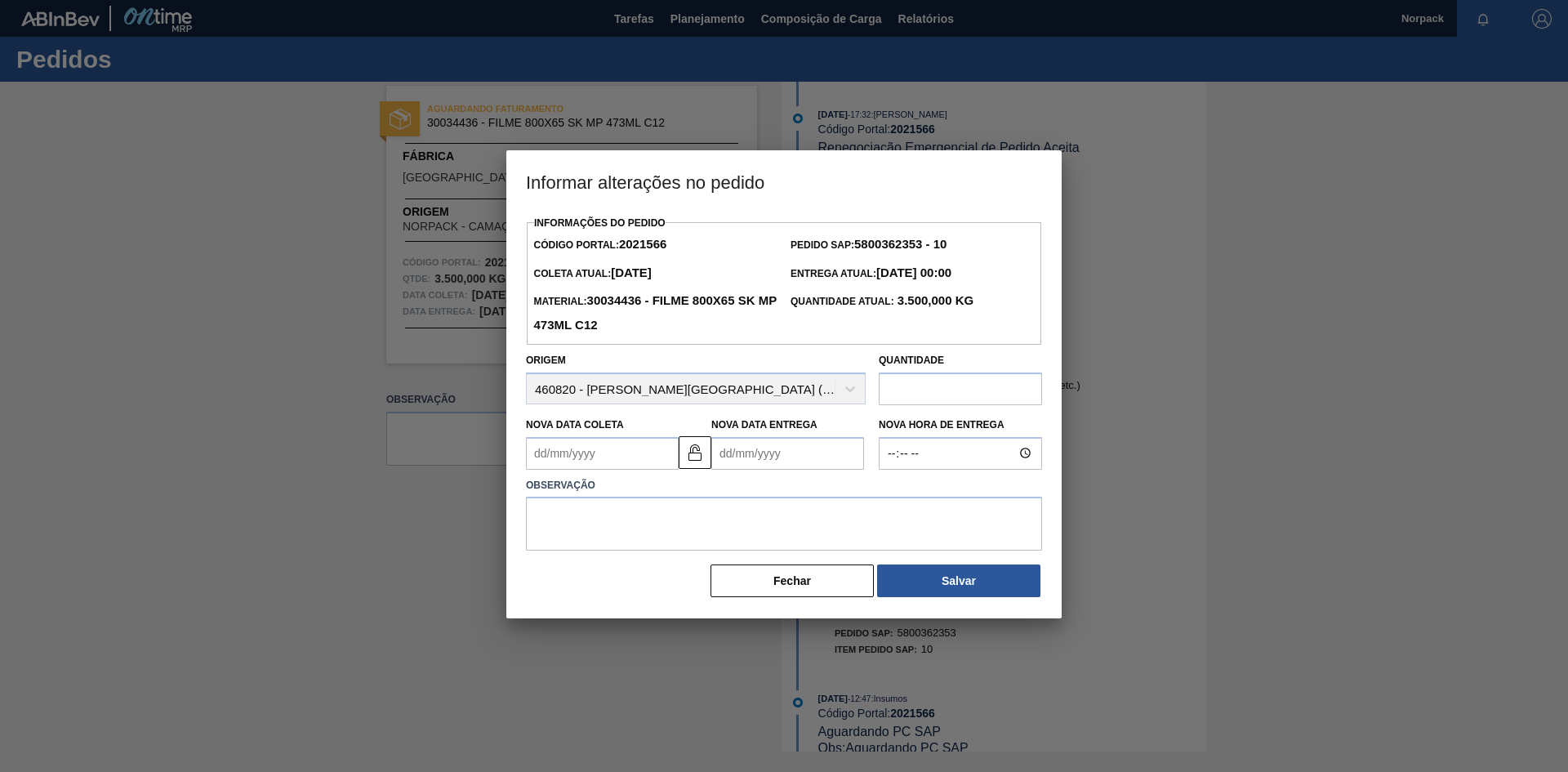
click at [595, 454] on Coleta2021566 "Nova Data Coleta" at bounding box center [602, 453] width 153 height 33
type Coleta2021566 "[DATE]"
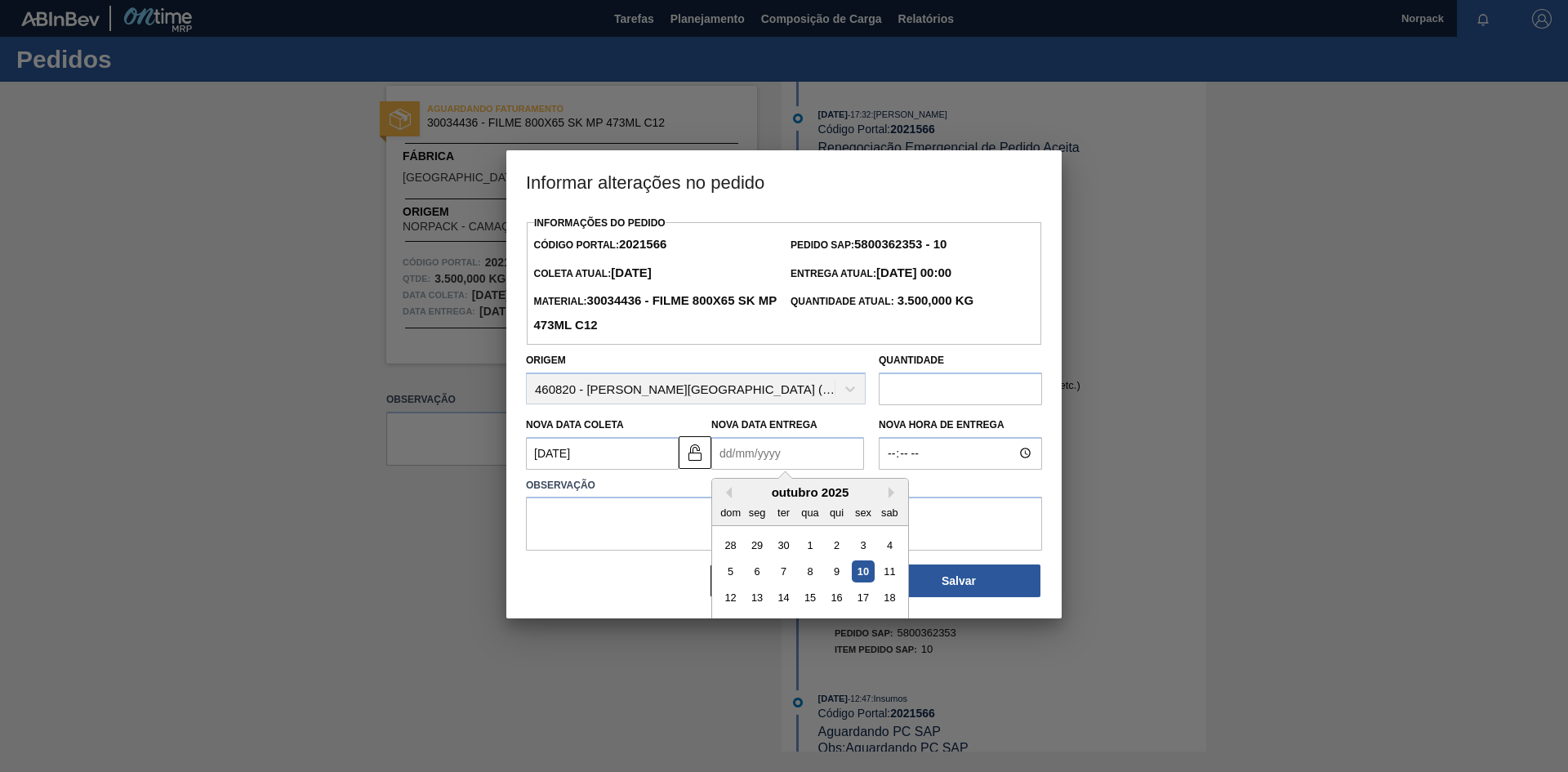
click at [733, 457] on Entrega2021566 "Nova Data Entrega" at bounding box center [787, 453] width 153 height 33
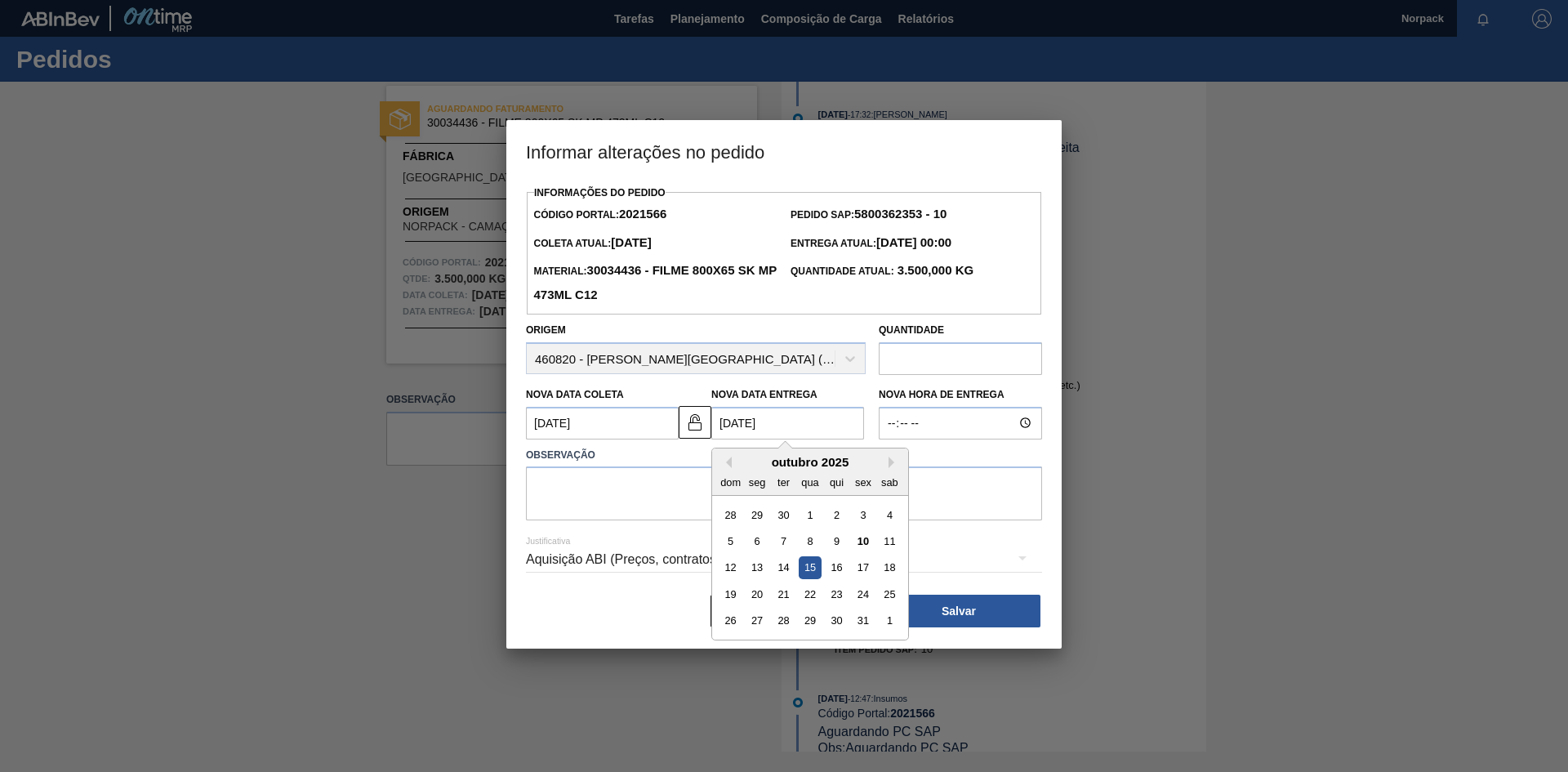
type Entrega2021566 "[DATE]"
click at [607, 498] on textarea at bounding box center [784, 494] width 516 height 54
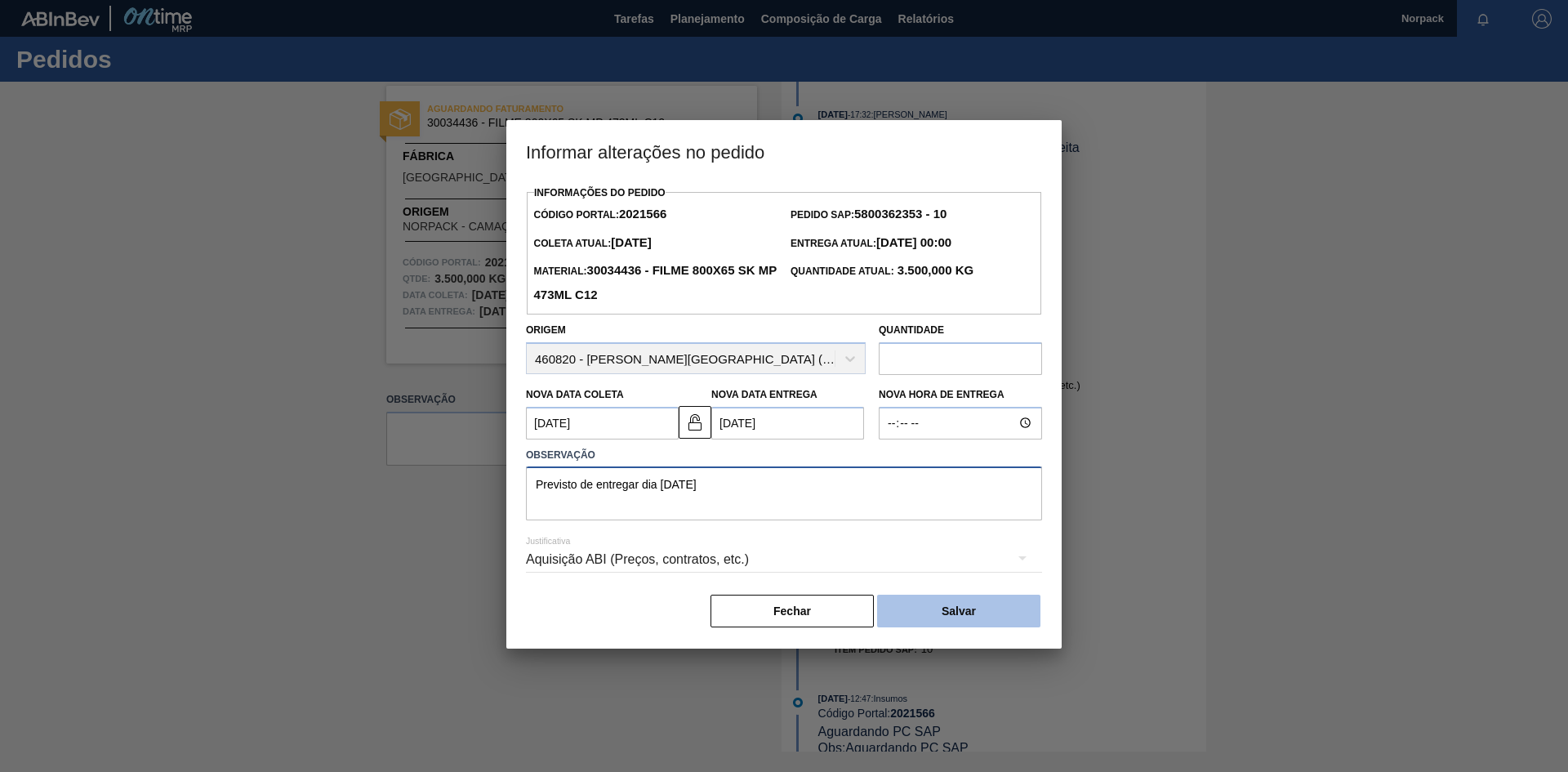
type textarea "Previsto de entregar dia [DATE]"
click at [939, 617] on button "Salvar" at bounding box center [959, 611] width 163 height 33
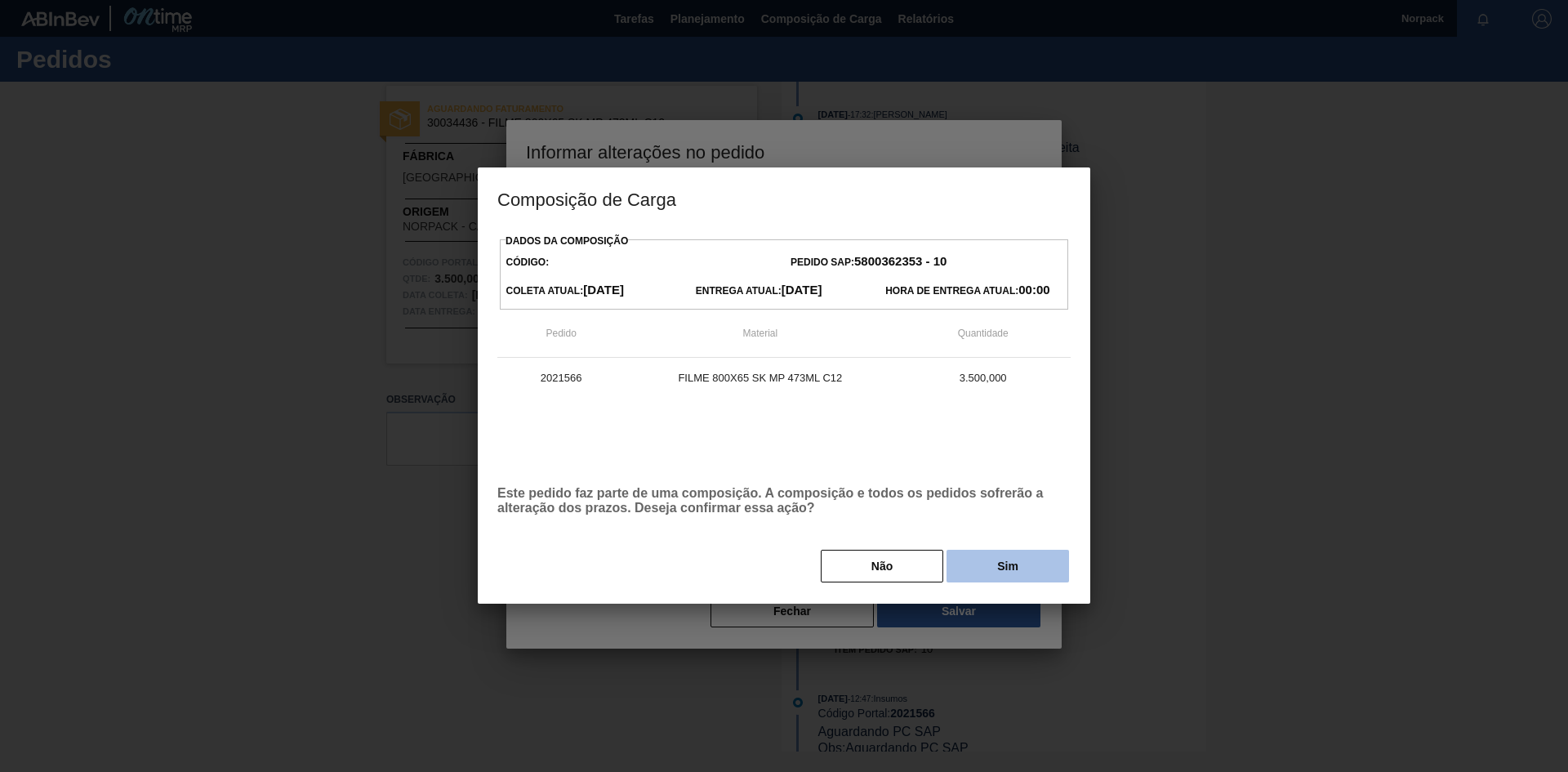
click at [993, 568] on button "Sim" at bounding box center [1008, 566] width 123 height 33
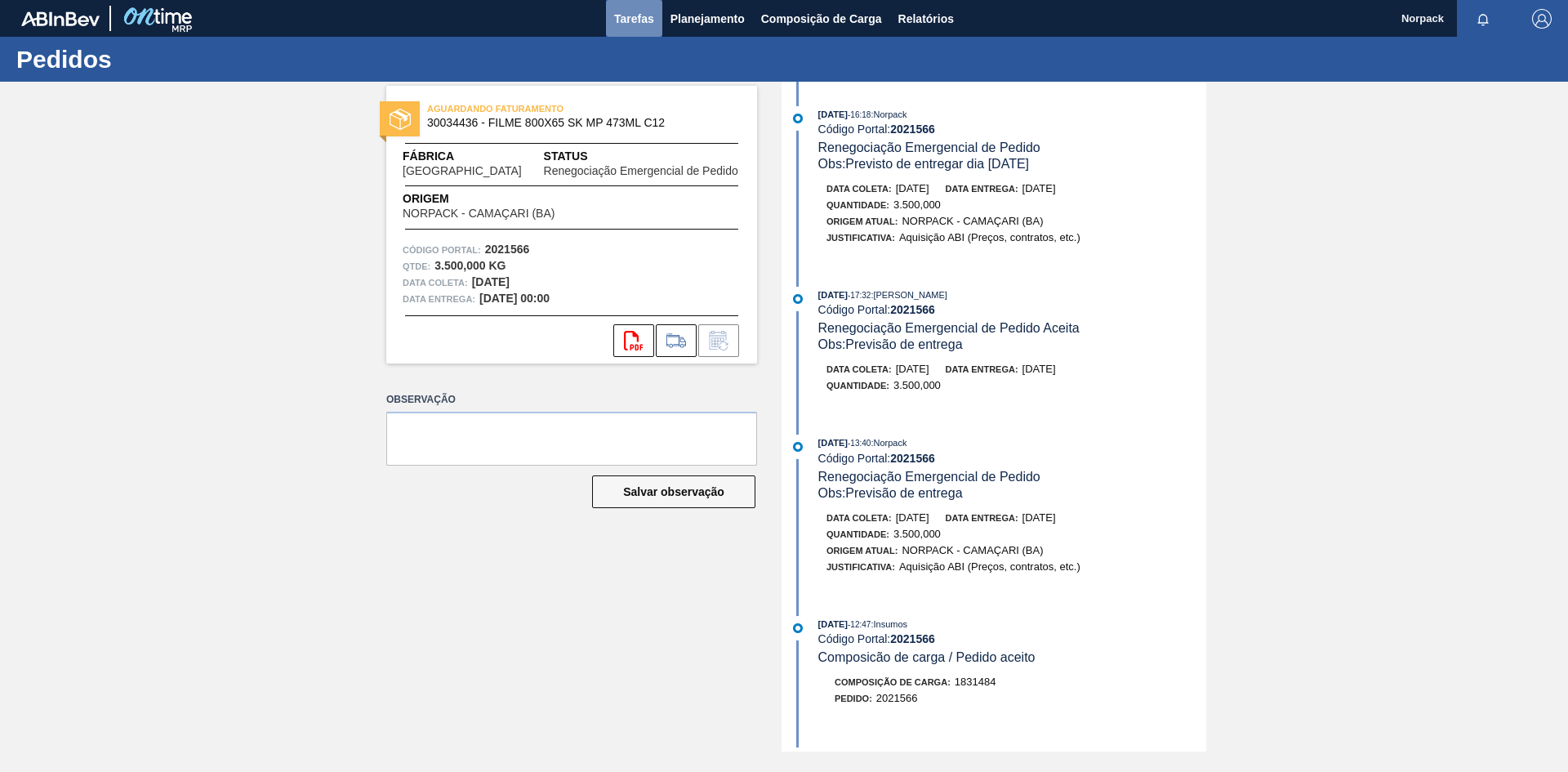
click at [654, 19] on button "Tarefas" at bounding box center [634, 18] width 56 height 37
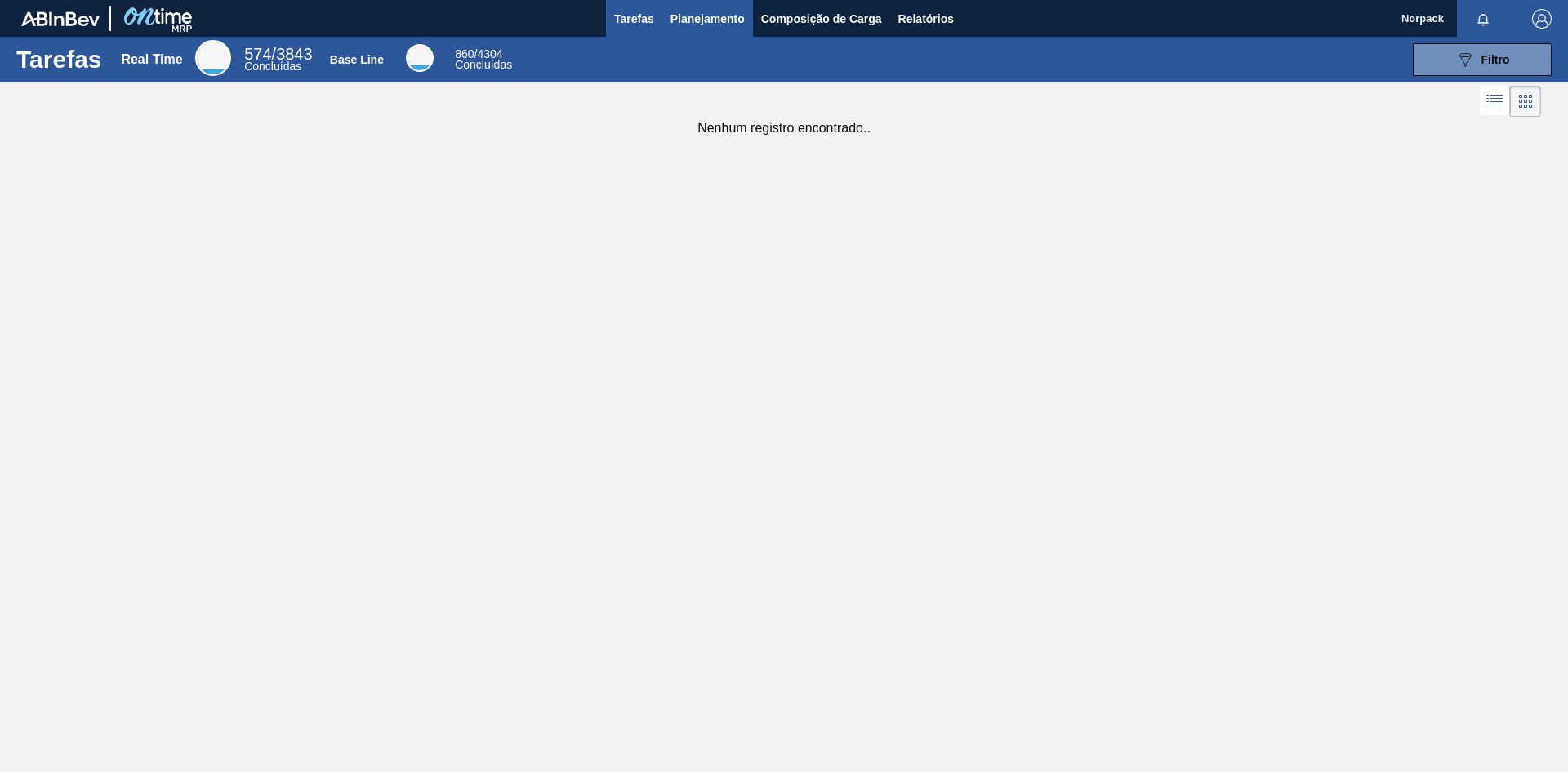
click at [715, 15] on span "Planejamento" at bounding box center [708, 19] width 74 height 20
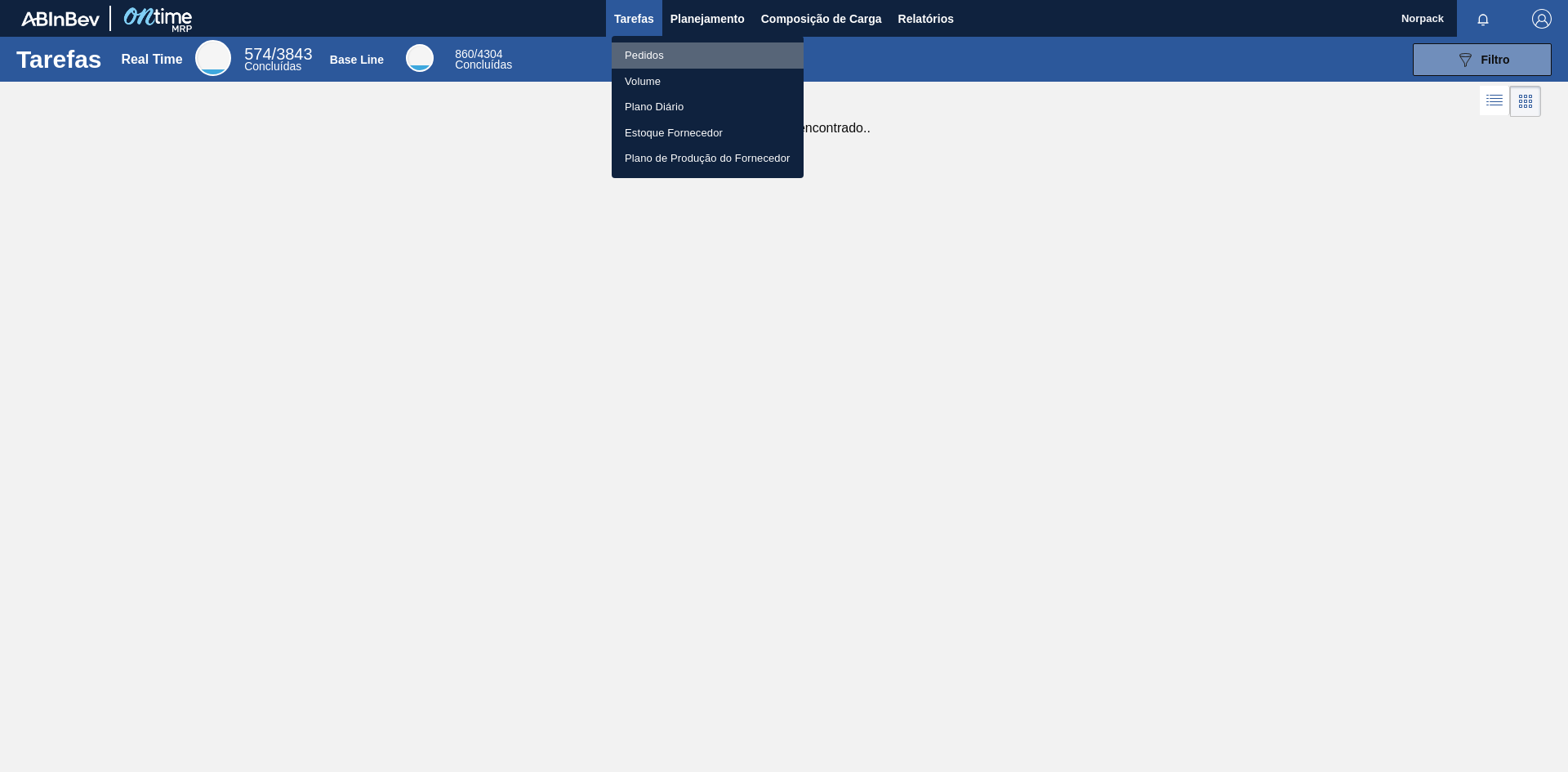
click at [653, 59] on li "Pedidos" at bounding box center [708, 55] width 192 height 26
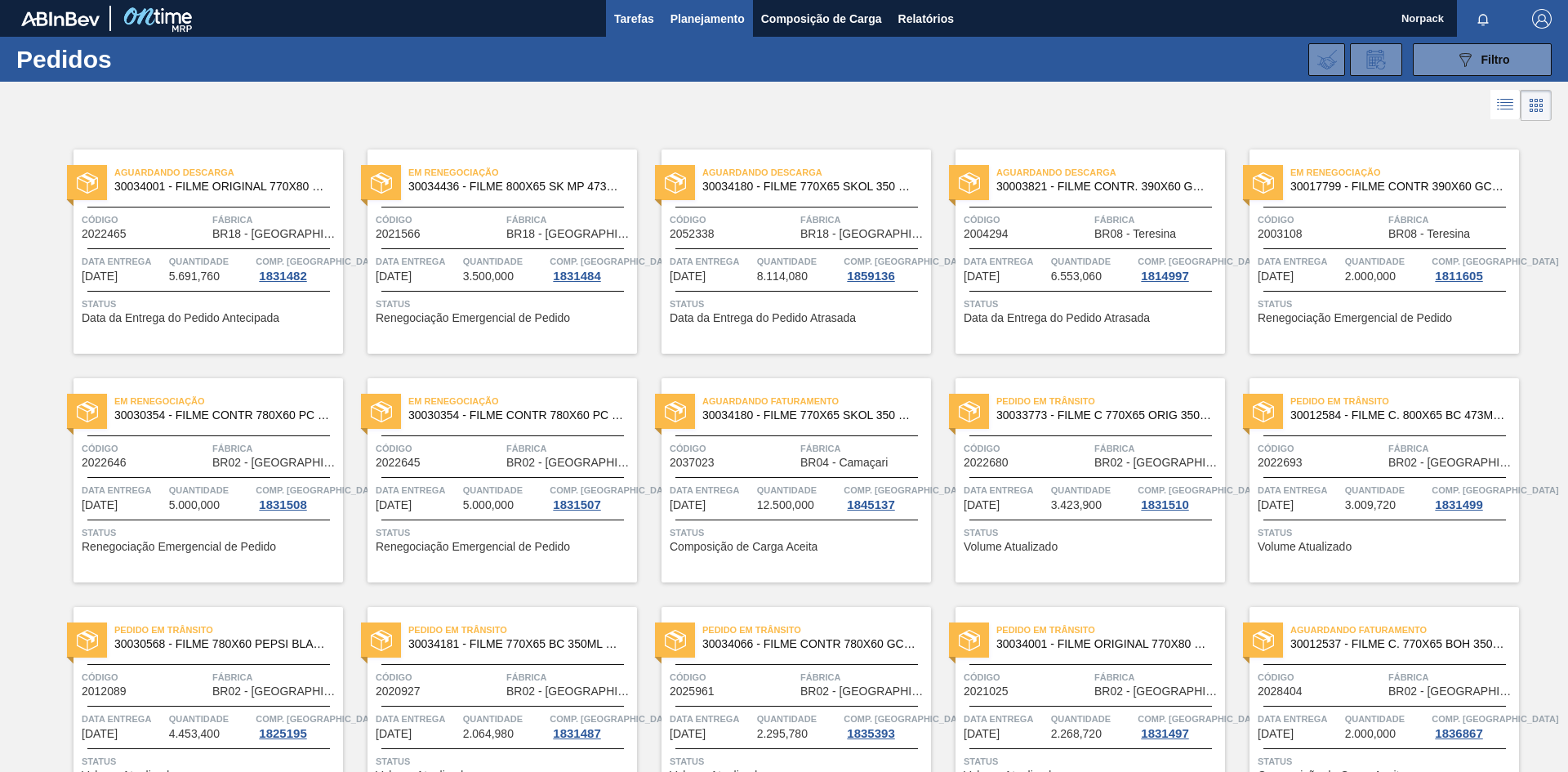
click at [623, 19] on span "Tarefas" at bounding box center [634, 19] width 40 height 20
